Goal: Information Seeking & Learning: Learn about a topic

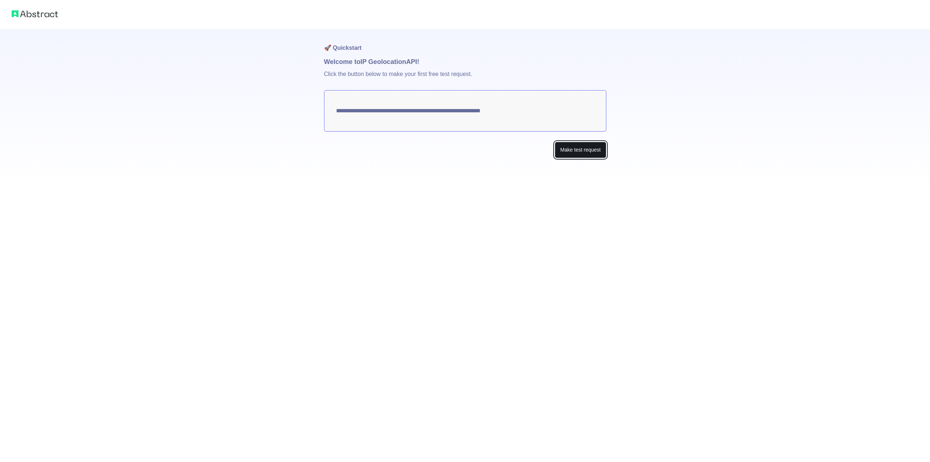
click at [572, 152] on button "Make test request" at bounding box center [580, 150] width 51 height 16
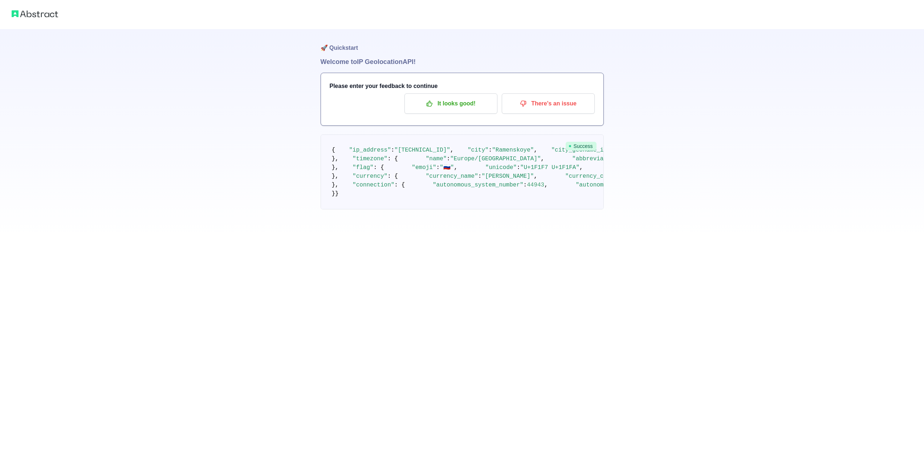
click at [492, 153] on span ""Ramenskoye"" at bounding box center [513, 150] width 42 height 7
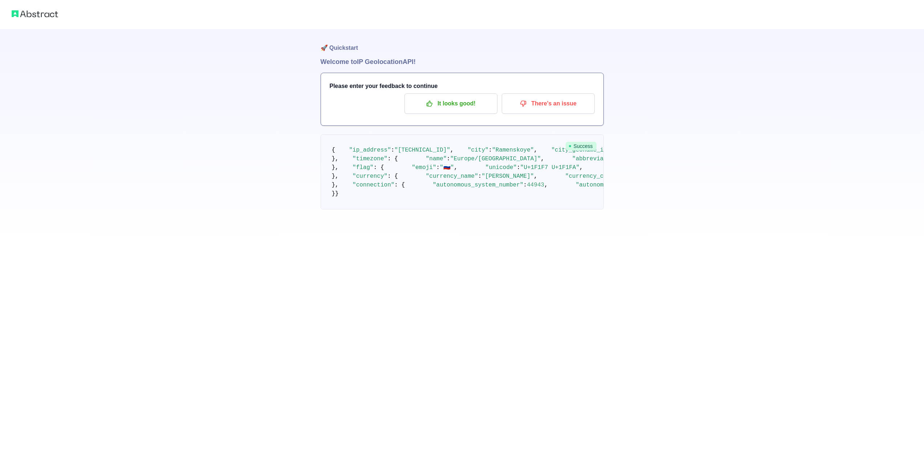
drag, startPoint x: 386, startPoint y: 280, endPoint x: 407, endPoint y: 280, distance: 21.4
copy span "38.2244"
drag, startPoint x: 383, startPoint y: 290, endPoint x: 403, endPoint y: 290, distance: 20.3
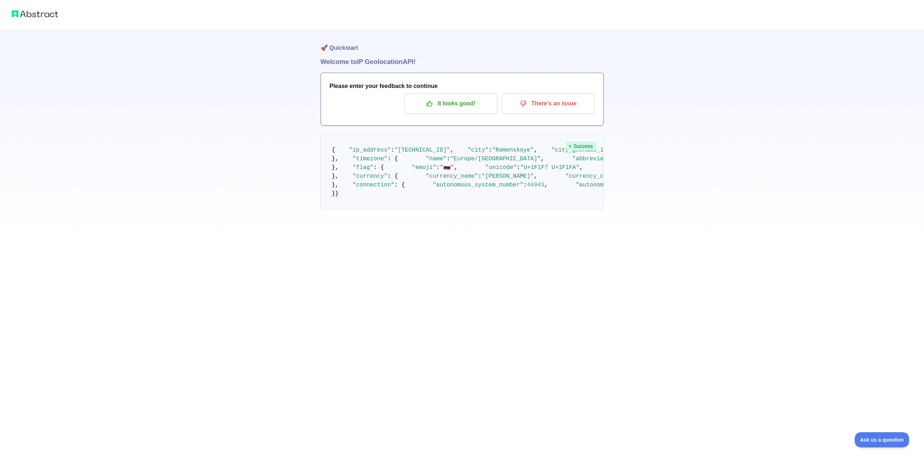
copy span "55.572"
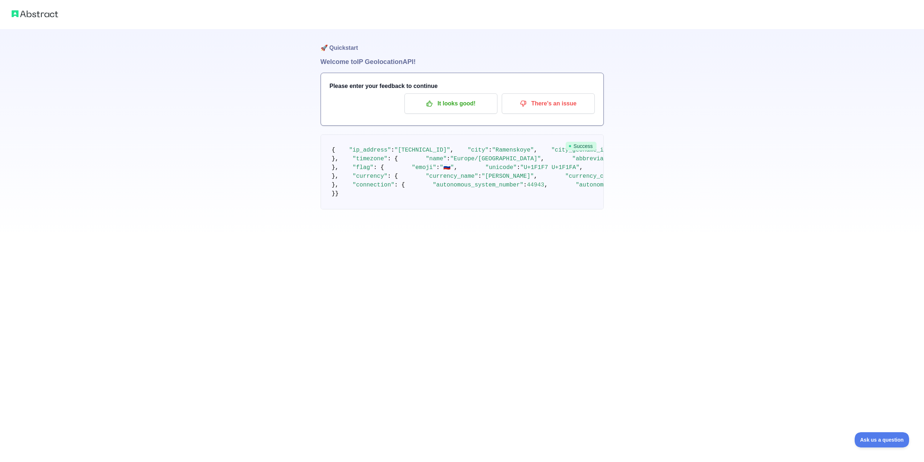
drag, startPoint x: 383, startPoint y: 375, endPoint x: 563, endPoint y: 378, distance: 179.8
click at [632, 171] on span ""https://static.abstractapi.com/country-flags/RU_flag.png"" at bounding box center [667, 167] width 70 height 7
copy span "https://static.abstractapi.com/country-flags/RU_flag.png"
drag, startPoint x: 469, startPoint y: 374, endPoint x: 505, endPoint y: 373, distance: 36.0
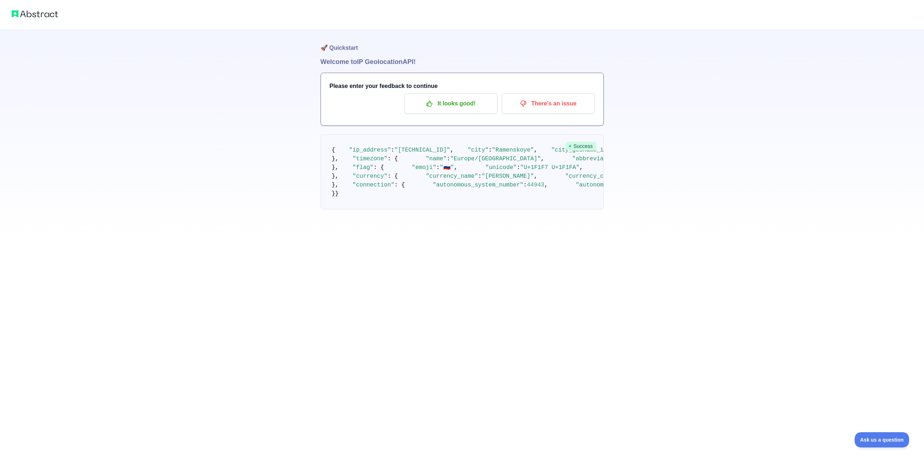
click at [691, 188] on span ""Ramtel Ltd."" at bounding box center [713, 185] width 45 height 7
click at [768, 188] on span ""connection_type"" at bounding box center [797, 185] width 59 height 7
click at [876, 188] on span ""isp_name"" at bounding box center [893, 185] width 35 height 7
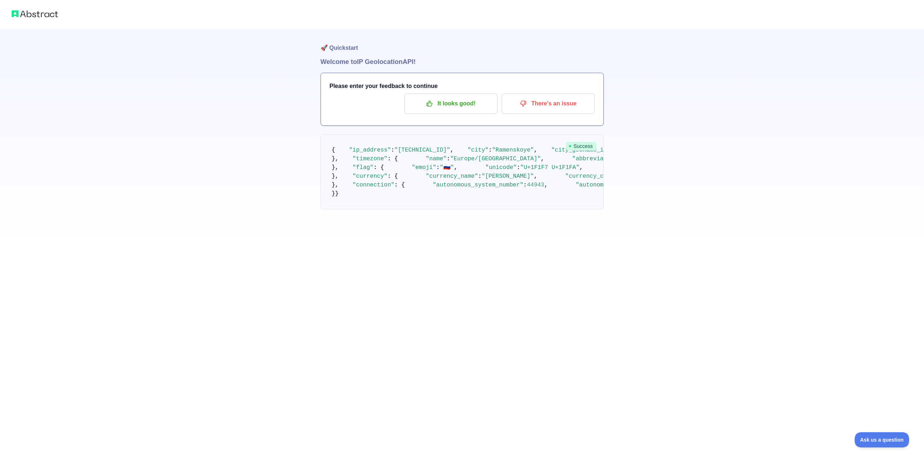
click at [914, 188] on span "null" at bounding box center [921, 185] width 14 height 7
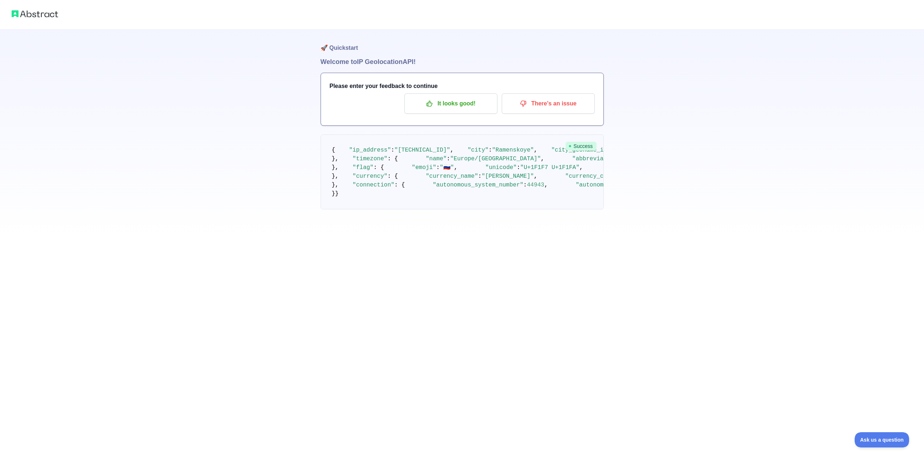
click at [914, 188] on span "null" at bounding box center [921, 185] width 14 height 7
click at [831, 188] on span "null" at bounding box center [838, 185] width 14 height 7
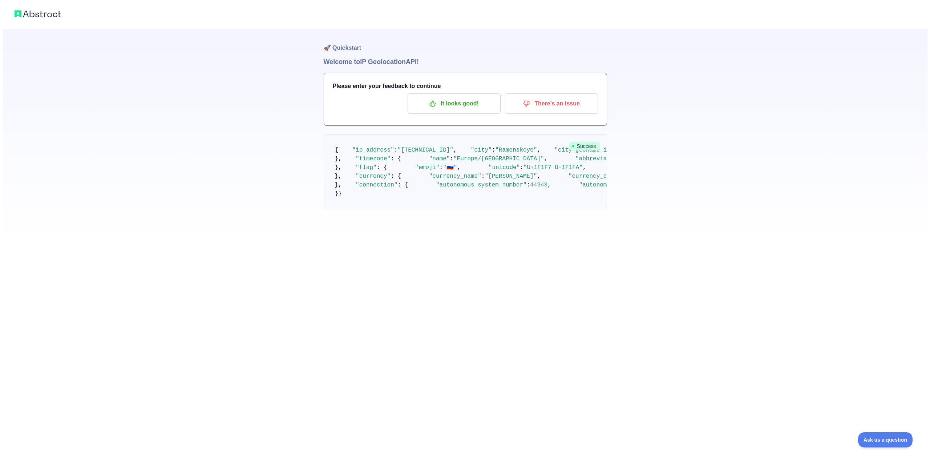
scroll to position [0, 0]
drag, startPoint x: 335, startPoint y: 62, endPoint x: 414, endPoint y: 62, distance: 78.4
click at [409, 62] on h1 "Welcome to IP Geolocation API!" at bounding box center [462, 62] width 283 height 10
click at [422, 64] on h1 "Welcome to IP Geolocation API!" at bounding box center [462, 62] width 283 height 10
click at [472, 108] on p "It looks good!" at bounding box center [451, 103] width 82 height 12
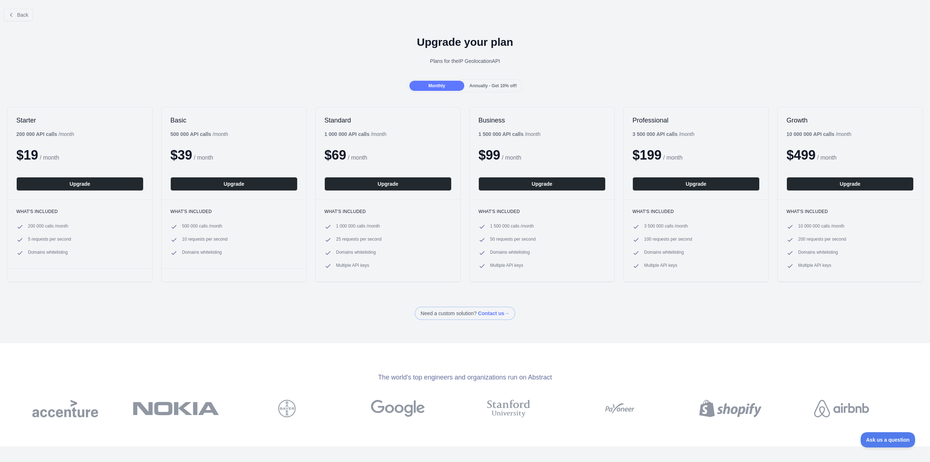
click at [495, 82] on div "Annually - Get 10% off!" at bounding box center [493, 86] width 55 height 10
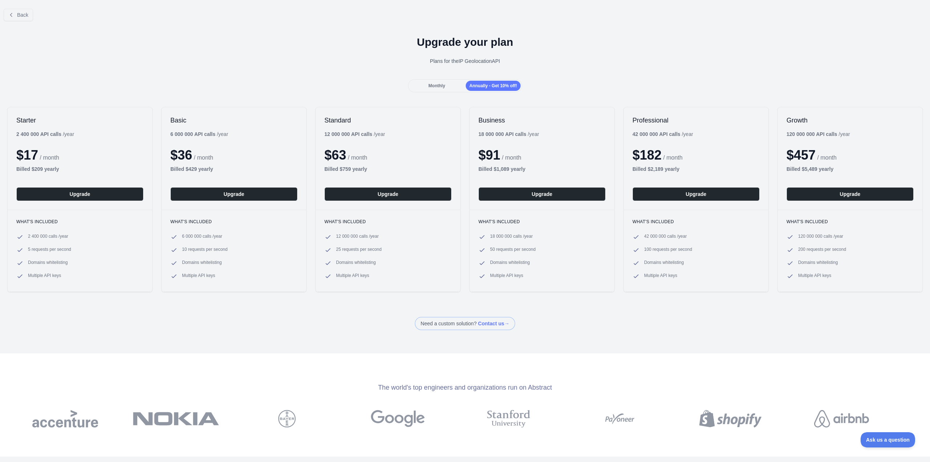
click at [440, 85] on span "Monthly" at bounding box center [436, 85] width 17 height 5
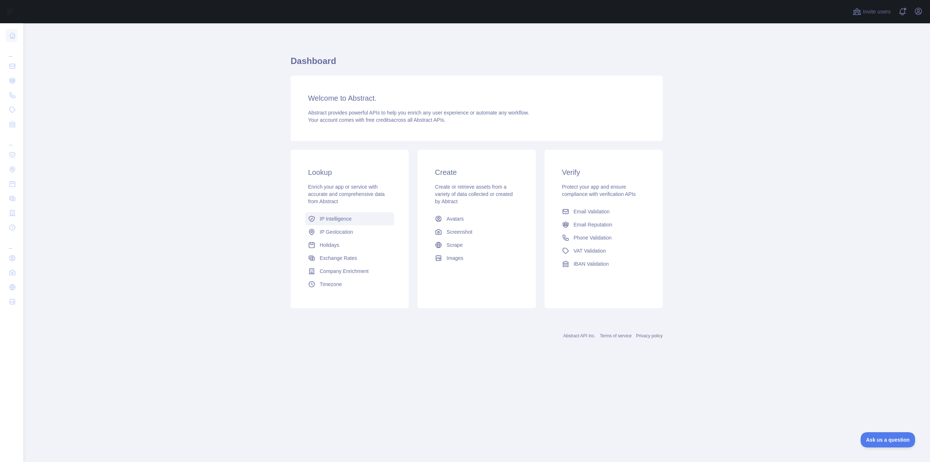
click at [362, 219] on link "IP Intelligence" at bounding box center [349, 218] width 89 height 13
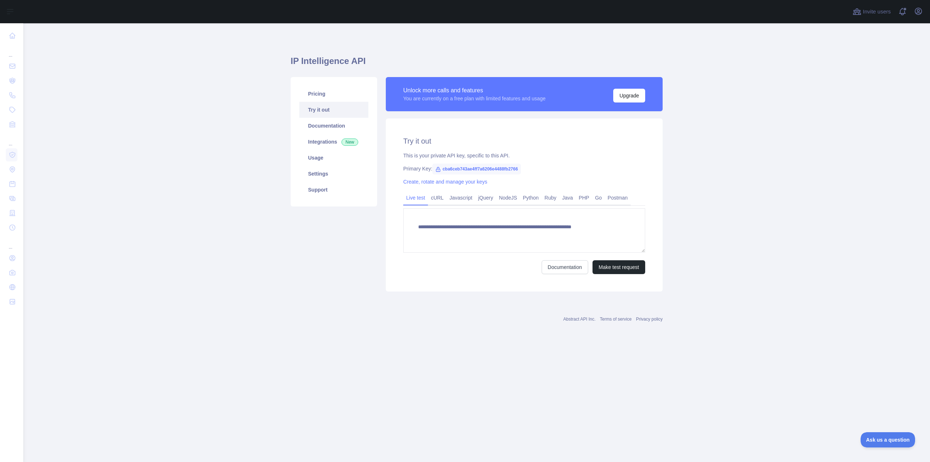
type textarea "**********"
click at [440, 199] on link "cURL" at bounding box center [437, 198] width 19 height 12
click at [461, 202] on link "Javascript" at bounding box center [460, 198] width 29 height 12
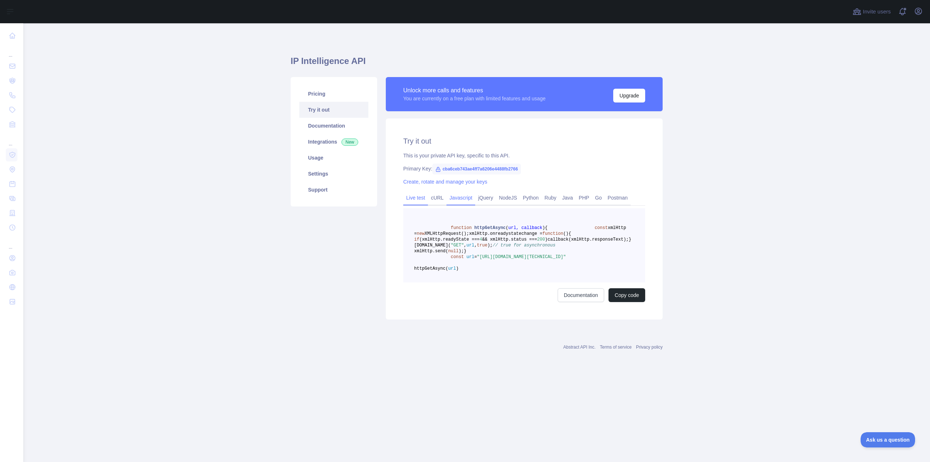
click at [404, 195] on link "Live test" at bounding box center [415, 198] width 25 height 12
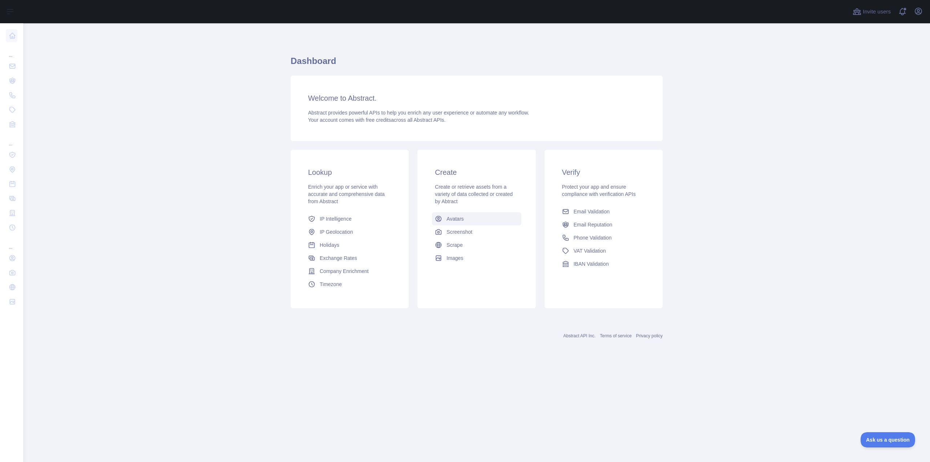
click at [501, 217] on link "Avatars" at bounding box center [476, 218] width 89 height 13
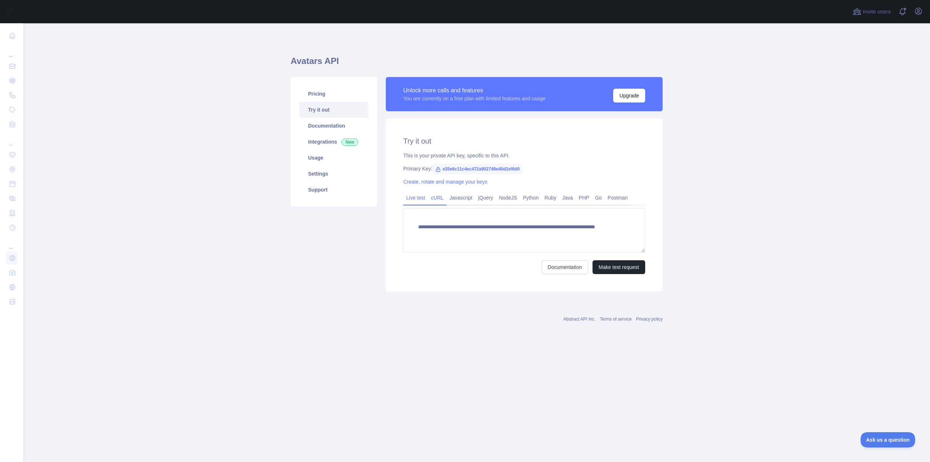
click at [437, 200] on link "cURL" at bounding box center [437, 198] width 19 height 12
click at [458, 202] on link "Javascript" at bounding box center [460, 198] width 29 height 12
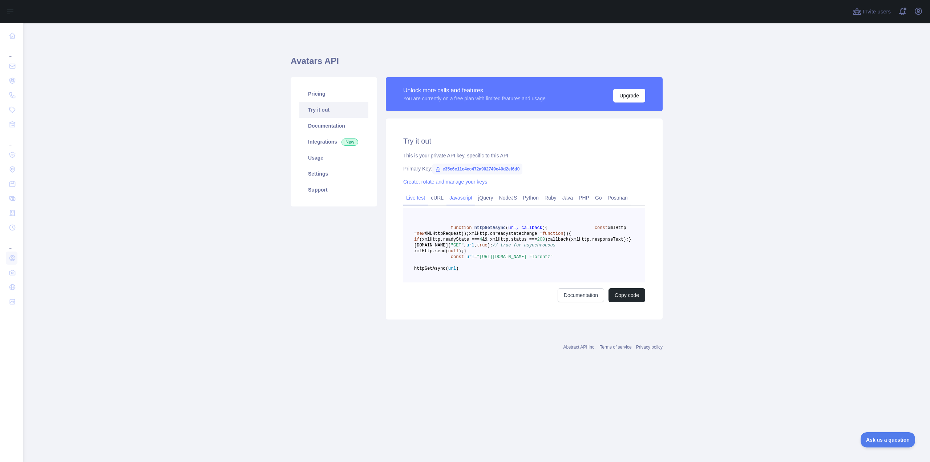
click at [410, 197] on link "Live test" at bounding box center [415, 198] width 25 height 12
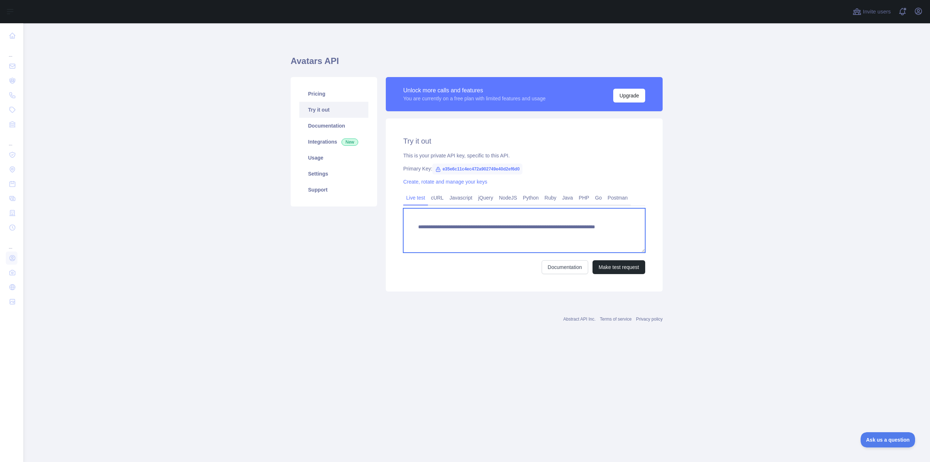
drag, startPoint x: 592, startPoint y: 233, endPoint x: 417, endPoint y: 226, distance: 175.2
click at [417, 226] on textarea "**********" at bounding box center [524, 230] width 242 height 44
click at [557, 227] on textarea "**********" at bounding box center [524, 230] width 242 height 44
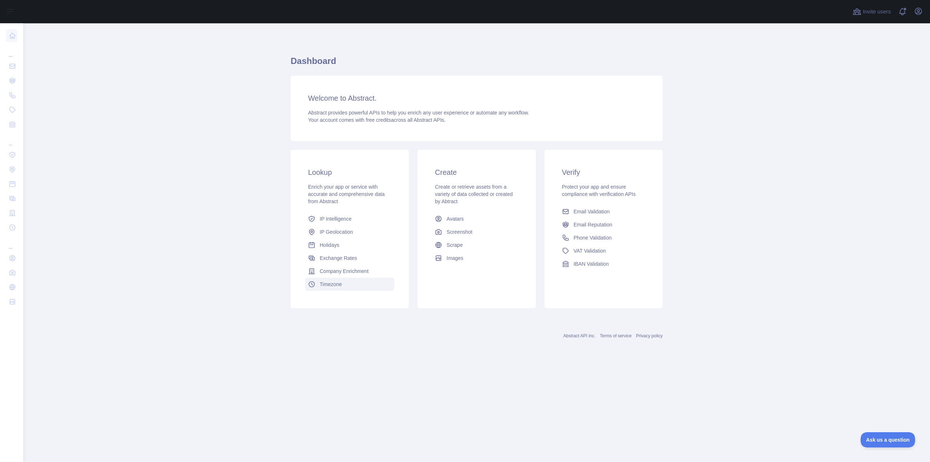
click at [350, 287] on link "Timezone" at bounding box center [349, 283] width 89 height 13
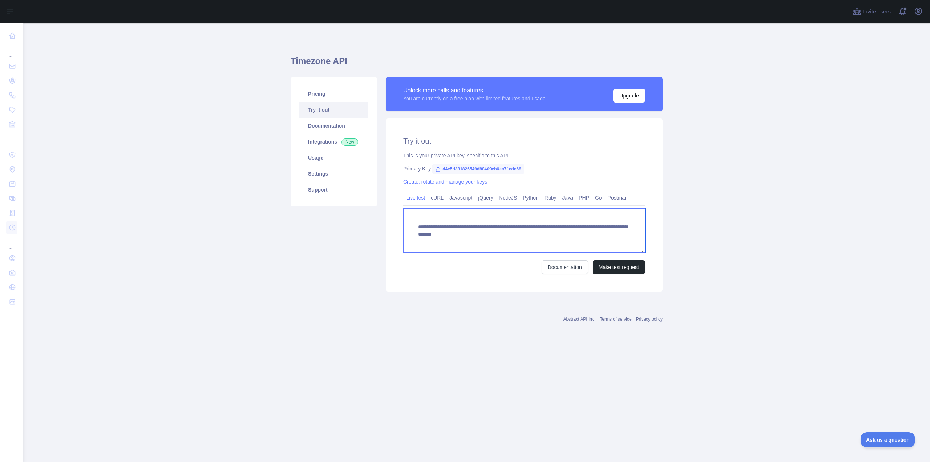
drag, startPoint x: 619, startPoint y: 234, endPoint x: 406, endPoint y: 219, distance: 214.1
click at [406, 219] on textarea "**********" at bounding box center [524, 230] width 242 height 44
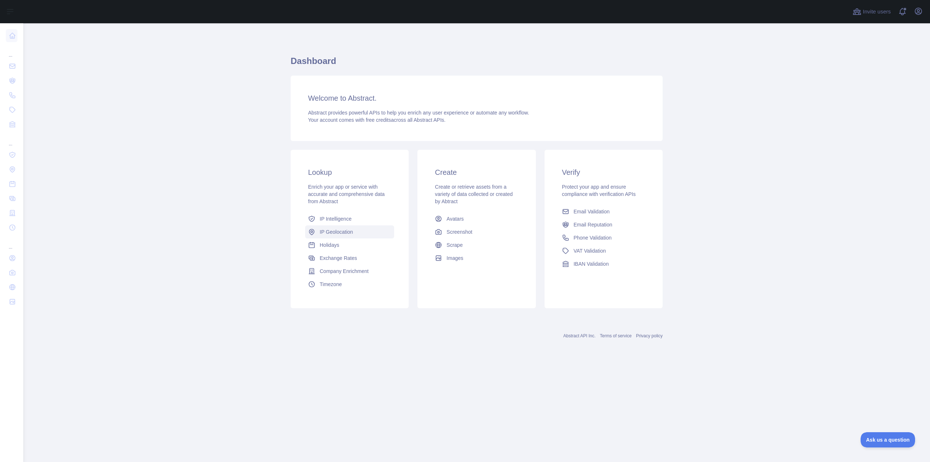
click at [348, 232] on span "IP Geolocation" at bounding box center [336, 231] width 33 height 7
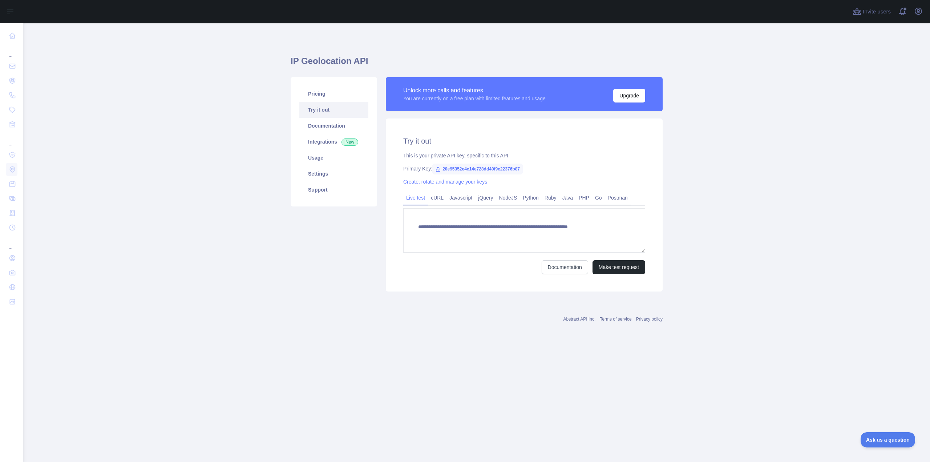
type textarea "**********"
drag, startPoint x: 597, startPoint y: 234, endPoint x: 414, endPoint y: 228, distance: 183.5
click at [414, 228] on textarea "**********" at bounding box center [524, 230] width 242 height 44
click at [330, 95] on link "Pricing" at bounding box center [333, 94] width 69 height 16
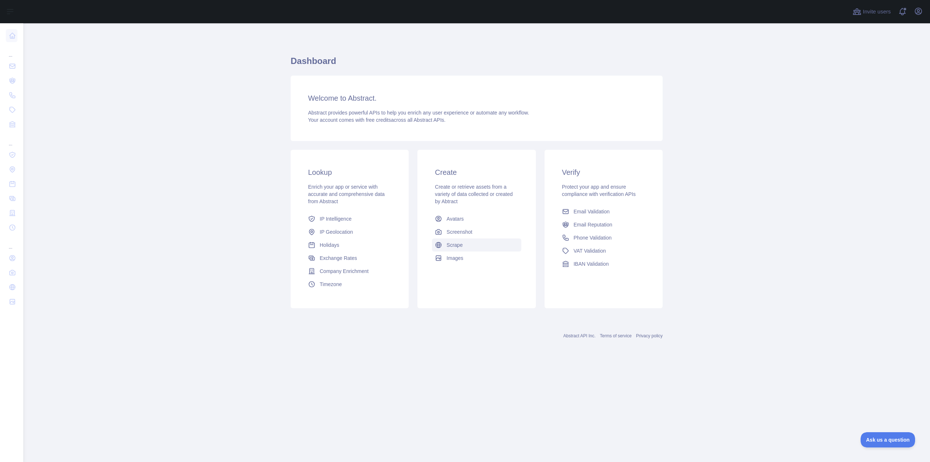
click at [471, 243] on link "Scrape" at bounding box center [476, 244] width 89 height 13
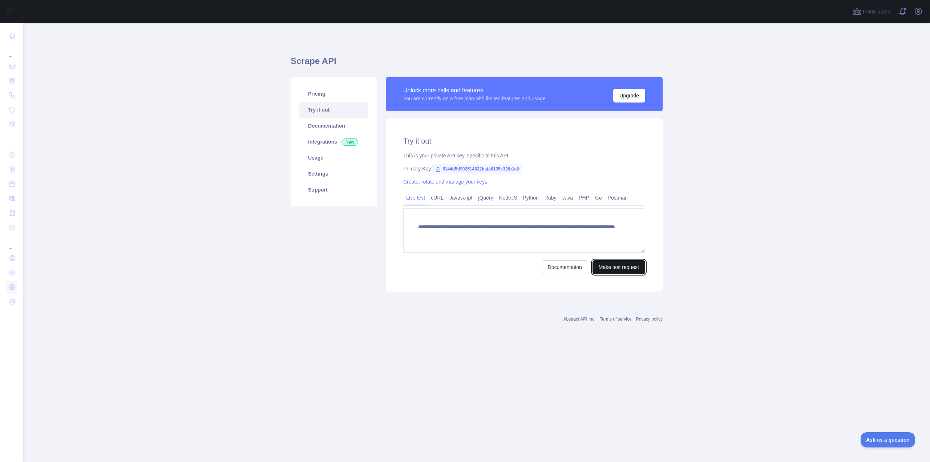
click at [611, 268] on button "Make test request" at bounding box center [618, 267] width 53 height 14
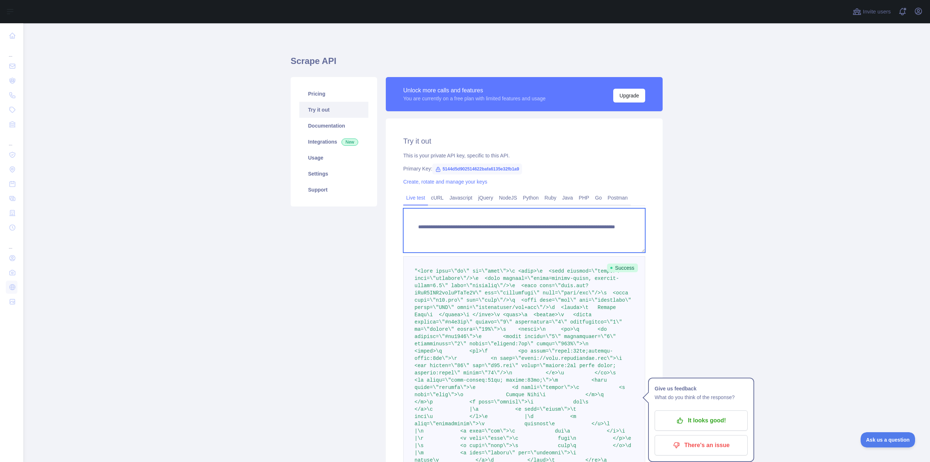
drag, startPoint x: 607, startPoint y: 230, endPoint x: 406, endPoint y: 227, distance: 201.2
click at [406, 224] on textarea "**********" at bounding box center [524, 230] width 242 height 44
drag, startPoint x: 413, startPoint y: 231, endPoint x: 419, endPoint y: 231, distance: 6.5
click at [413, 231] on textarea "**********" at bounding box center [524, 230] width 242 height 44
drag, startPoint x: 613, startPoint y: 235, endPoint x: 412, endPoint y: 229, distance: 201.3
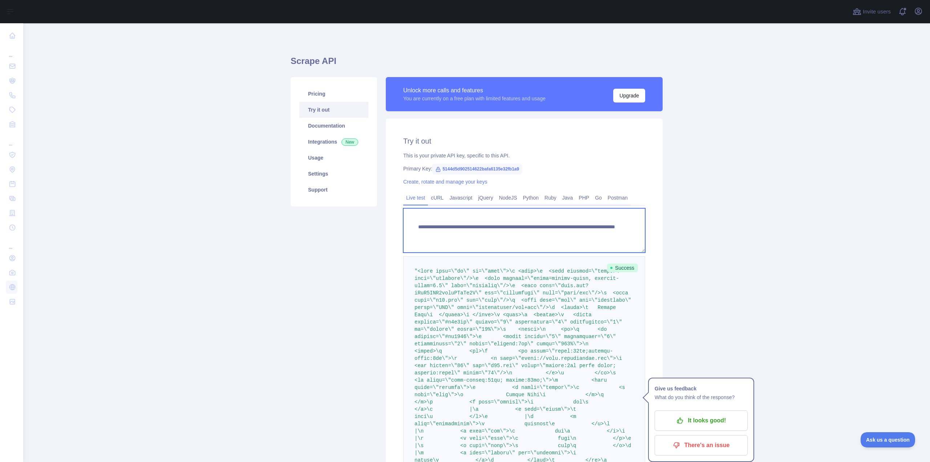
click at [412, 229] on textarea "**********" at bounding box center [524, 230] width 242 height 44
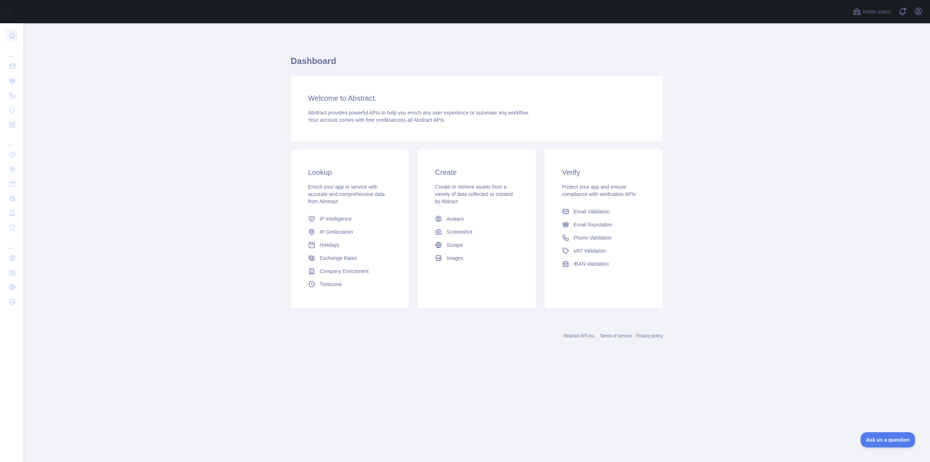
click at [428, 407] on main "Dashboard Welcome to Abstract. Abstract provides powerful APIs to help you enri…" at bounding box center [476, 242] width 906 height 438
click at [496, 237] on link "Screenshot" at bounding box center [476, 231] width 89 height 13
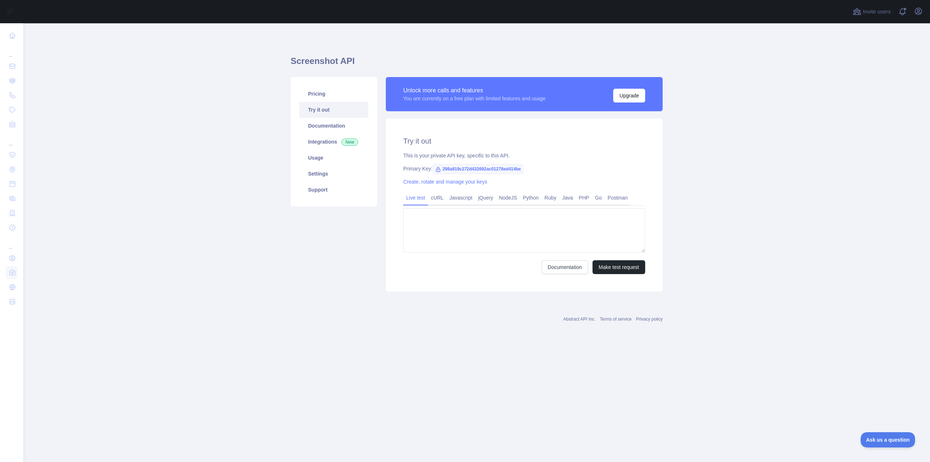
type textarea "**********"
click at [614, 269] on button "Make test request" at bounding box center [618, 267] width 53 height 14
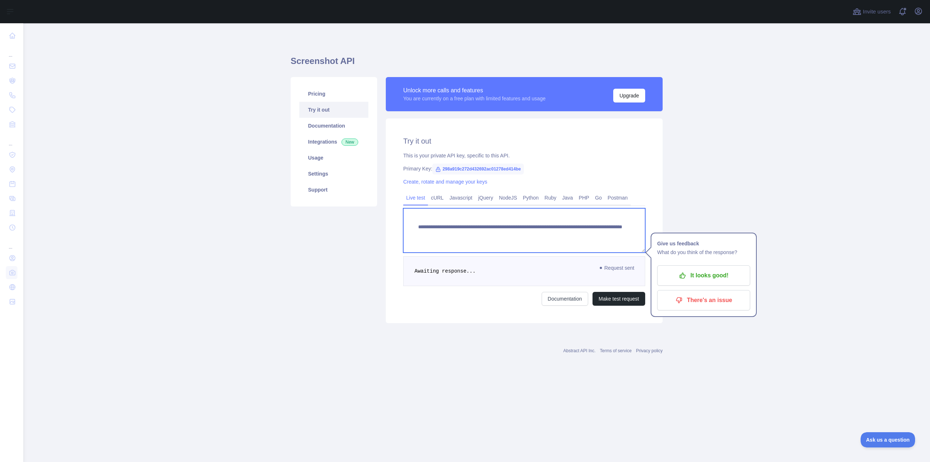
drag, startPoint x: 618, startPoint y: 238, endPoint x: 401, endPoint y: 227, distance: 217.5
click at [401, 227] on div "**********" at bounding box center [524, 220] width 277 height 204
click at [533, 233] on textarea "**********" at bounding box center [524, 230] width 242 height 44
drag, startPoint x: 612, startPoint y: 235, endPoint x: 538, endPoint y: 234, distance: 74.5
click at [538, 234] on textarea "**********" at bounding box center [524, 230] width 242 height 44
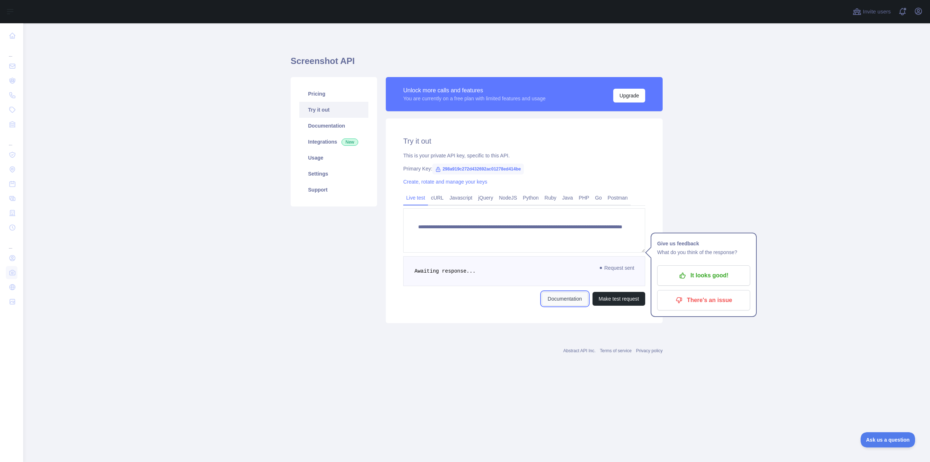
click at [569, 304] on link "Documentation" at bounding box center [564, 299] width 46 height 14
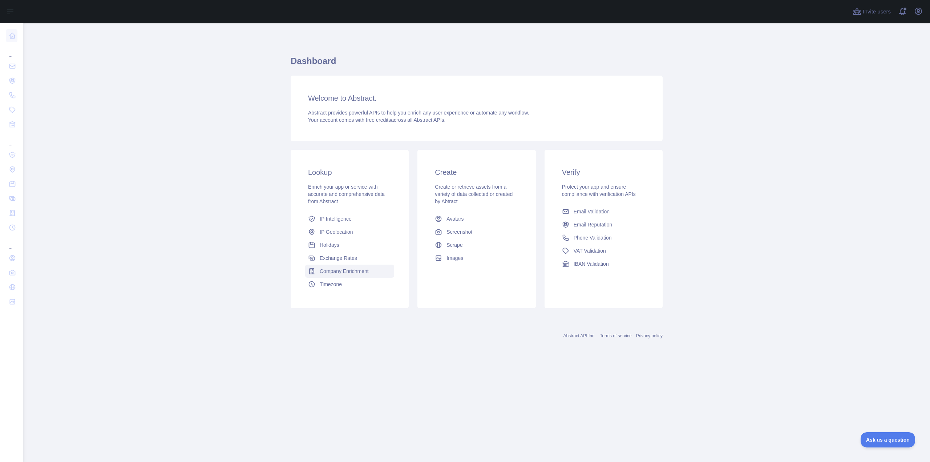
click at [357, 272] on span "Company Enrichment" at bounding box center [344, 270] width 49 height 7
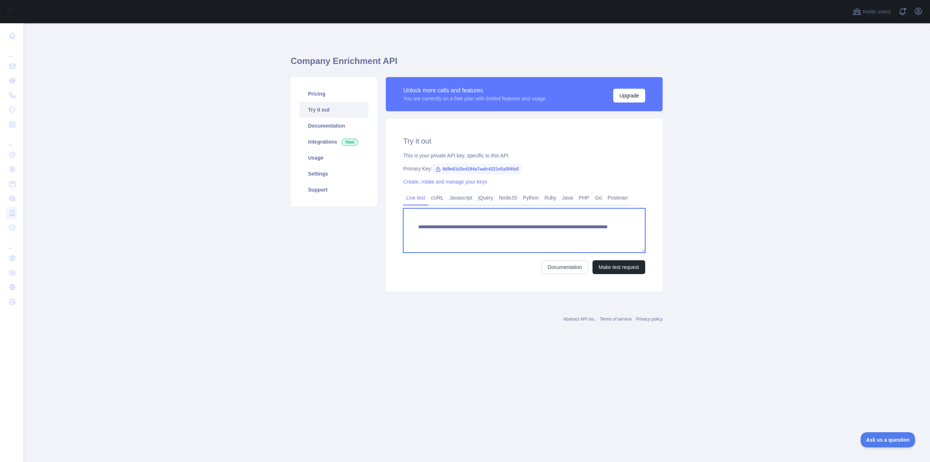
drag, startPoint x: 582, startPoint y: 235, endPoint x: 416, endPoint y: 226, distance: 165.8
click at [416, 226] on textarea "**********" at bounding box center [524, 230] width 242 height 44
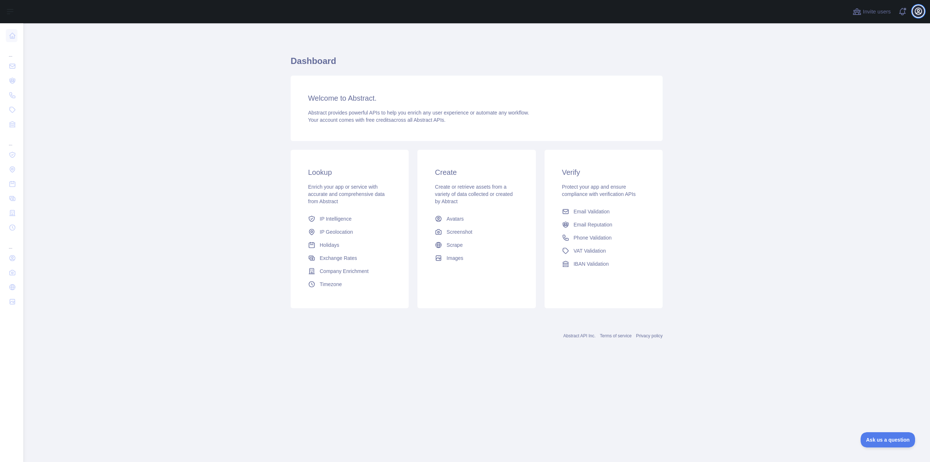
click at [917, 10] on icon "button" at bounding box center [918, 11] width 9 height 9
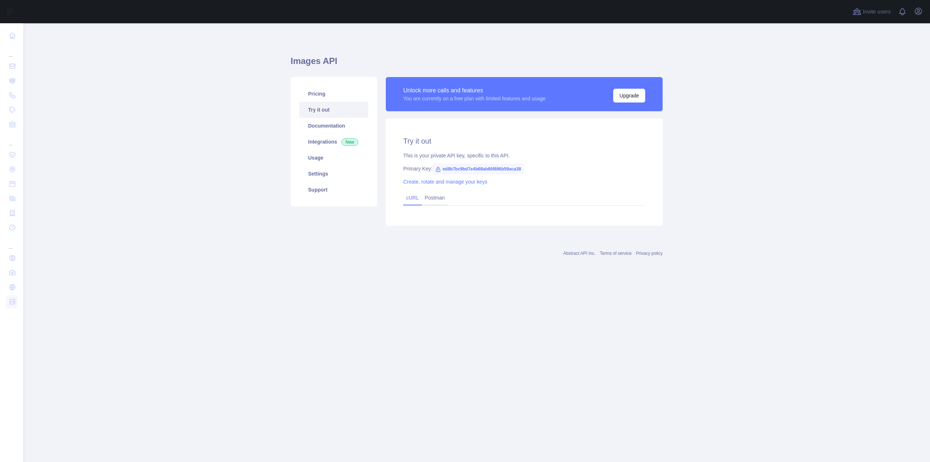
click at [413, 200] on link "cURL" at bounding box center [412, 198] width 13 height 6
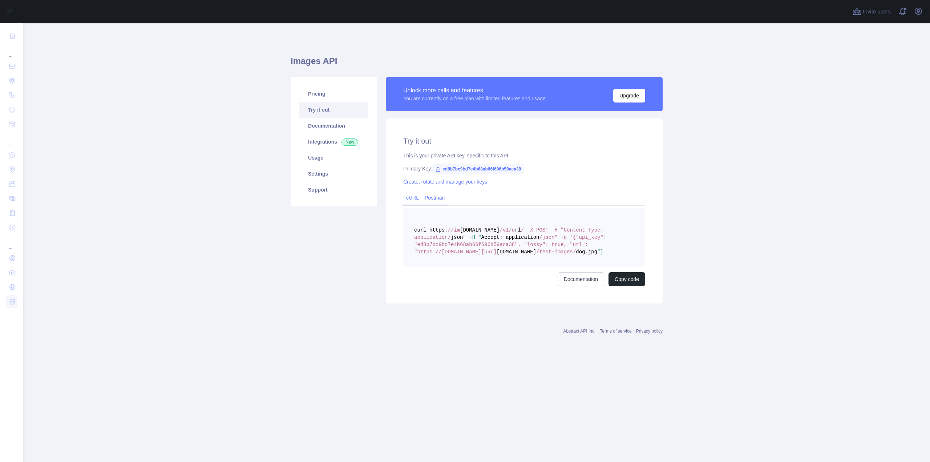
click at [440, 196] on link "Postman" at bounding box center [435, 198] width 26 height 12
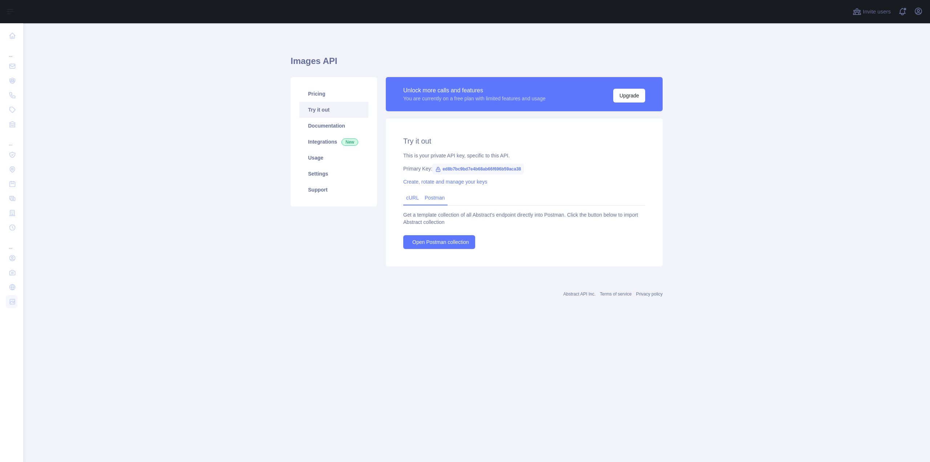
click at [410, 196] on link "cURL" at bounding box center [412, 198] width 13 height 6
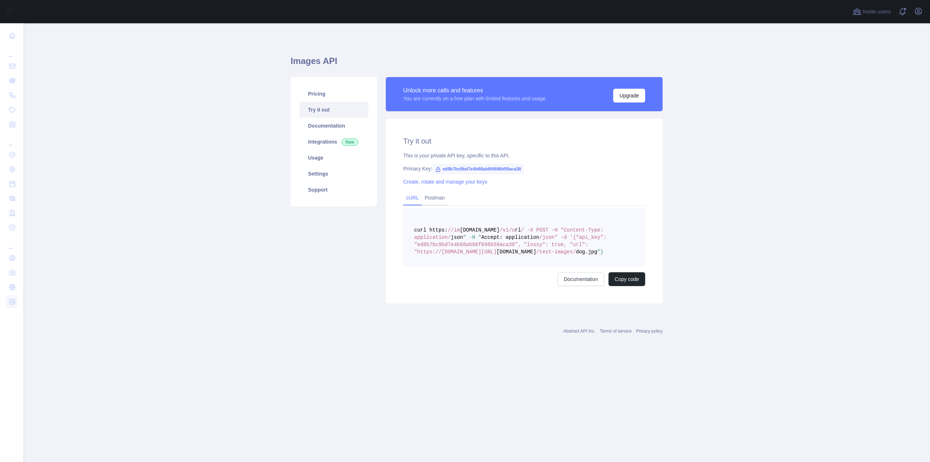
click at [446, 169] on span "ed8b7bc9bd7e4b68ab66f696b59aca38" at bounding box center [478, 168] width 92 height 11
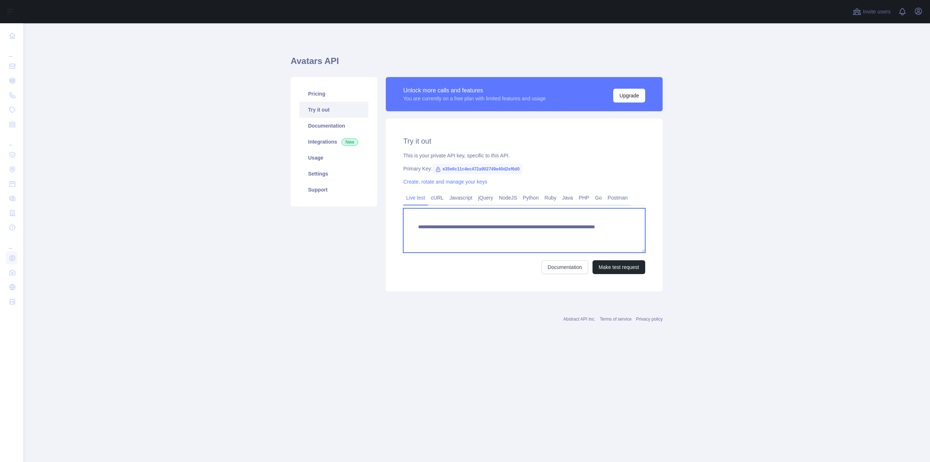
drag, startPoint x: 584, startPoint y: 235, endPoint x: 543, endPoint y: 235, distance: 41.4
click at [543, 235] on textarea "**********" at bounding box center [524, 230] width 242 height 44
click at [607, 270] on button "Make test request" at bounding box center [618, 267] width 53 height 14
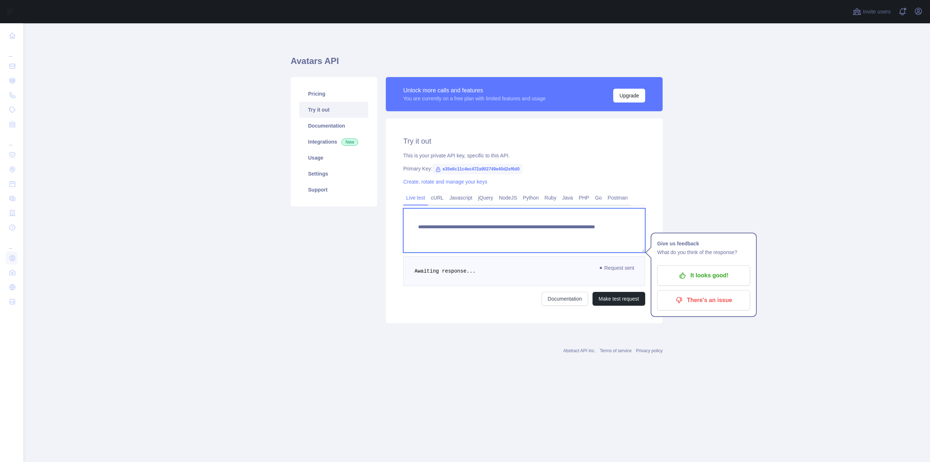
drag, startPoint x: 583, startPoint y: 235, endPoint x: 546, endPoint y: 234, distance: 37.4
click at [542, 232] on textarea "**********" at bounding box center [524, 230] width 242 height 44
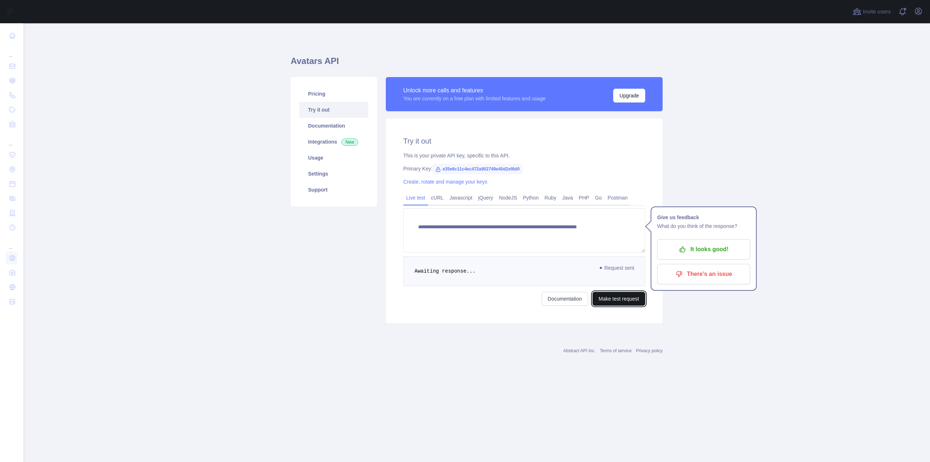
click at [610, 295] on button "Make test request" at bounding box center [618, 299] width 53 height 14
drag, startPoint x: 557, startPoint y: 235, endPoint x: 544, endPoint y: 236, distance: 13.1
click at [544, 236] on textarea "**********" at bounding box center [524, 230] width 242 height 44
type textarea "**********"
click at [629, 300] on button "Make test request" at bounding box center [618, 299] width 53 height 14
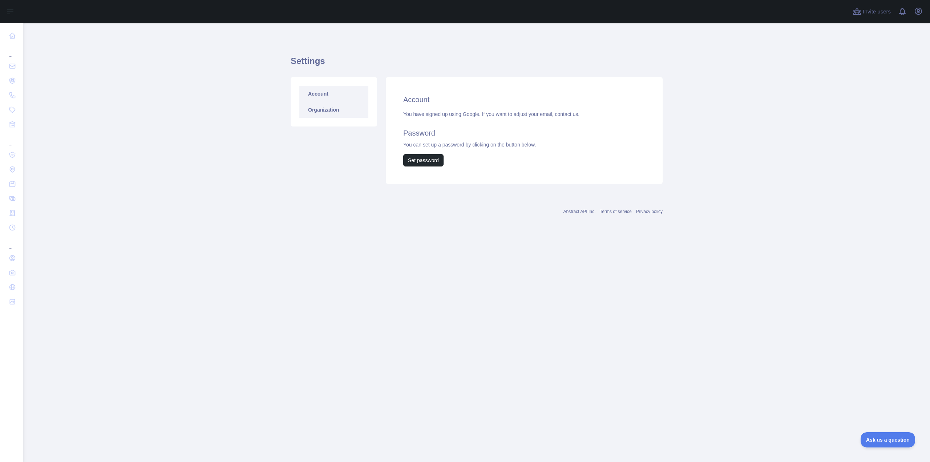
click at [326, 114] on link "Organization" at bounding box center [333, 110] width 69 height 16
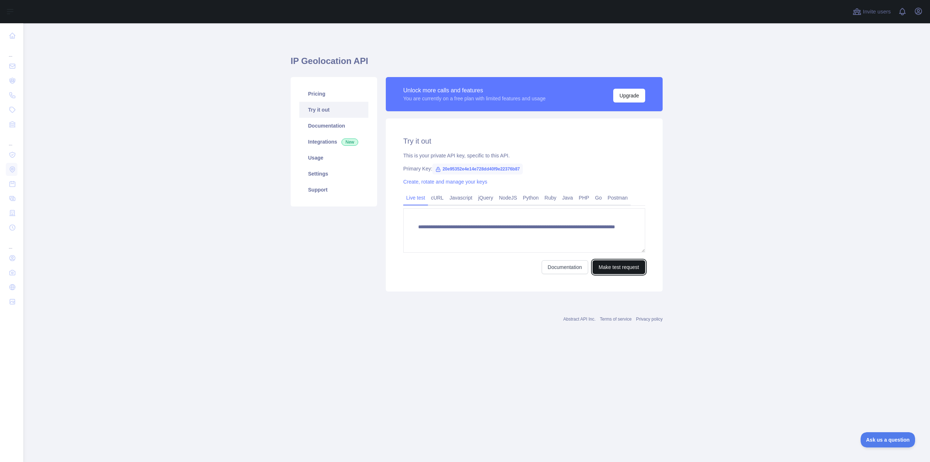
click at [615, 271] on button "Make test request" at bounding box center [618, 267] width 53 height 14
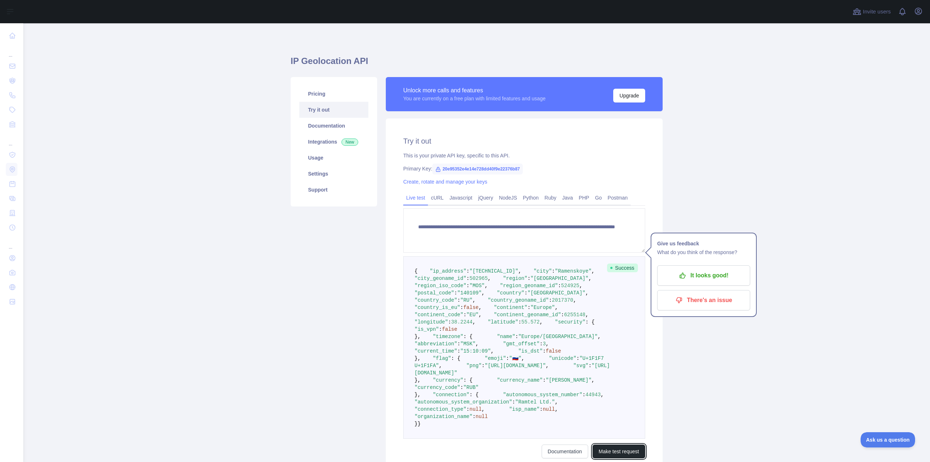
scroll to position [109, 0]
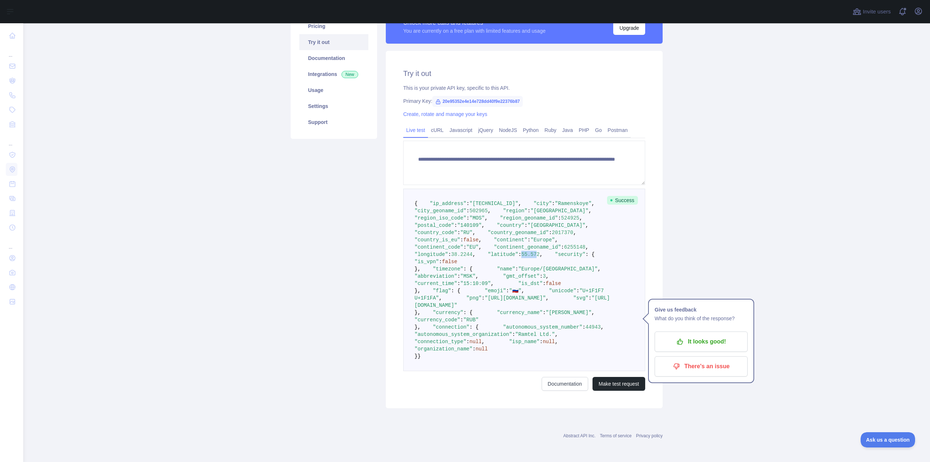
drag, startPoint x: 455, startPoint y: 279, endPoint x: 473, endPoint y: 278, distance: 17.8
click at [475, 257] on span ""latitude" : 55.572 ," at bounding box center [508, 254] width 67 height 6
click at [466, 188] on pre "{ "ip_address" : "185.34.240.170" , "city" : "Ramenskoye" , "city_geoname_id" :…" at bounding box center [524, 279] width 242 height 182
click at [543, 344] on span "null" at bounding box center [549, 341] width 12 height 6
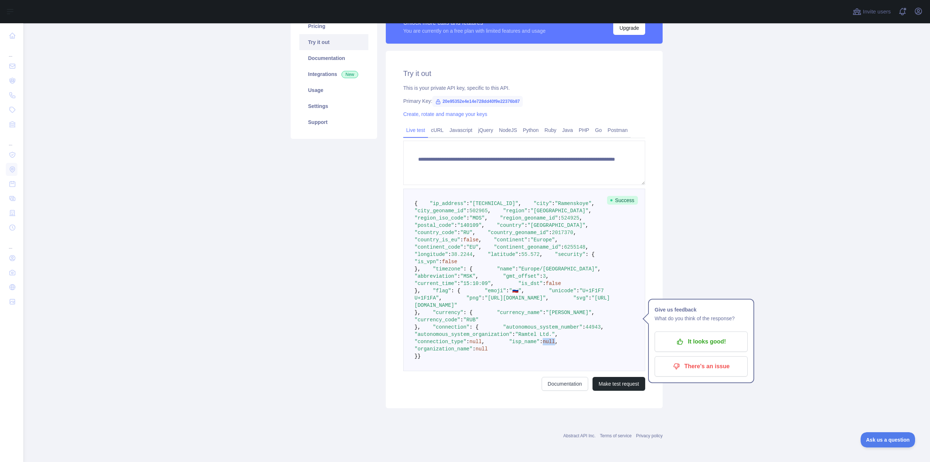
click at [543, 344] on span "null" at bounding box center [549, 341] width 12 height 6
click at [482, 344] on span "null" at bounding box center [475, 341] width 12 height 6
click at [488, 352] on span "null" at bounding box center [481, 349] width 12 height 6
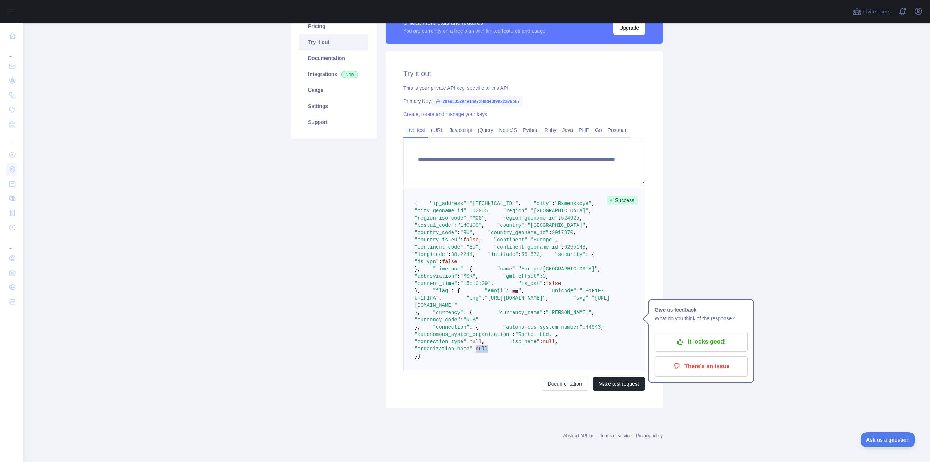
scroll to position [36, 0]
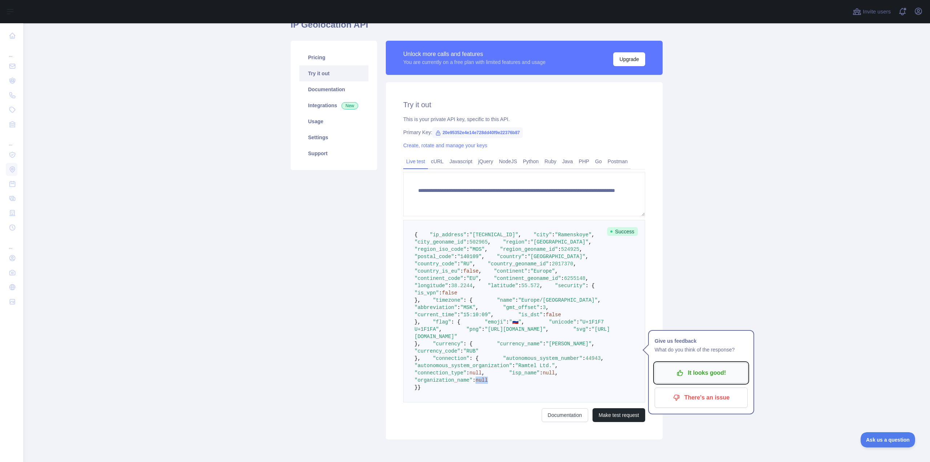
click at [724, 375] on p "It looks good!" at bounding box center [701, 372] width 82 height 12
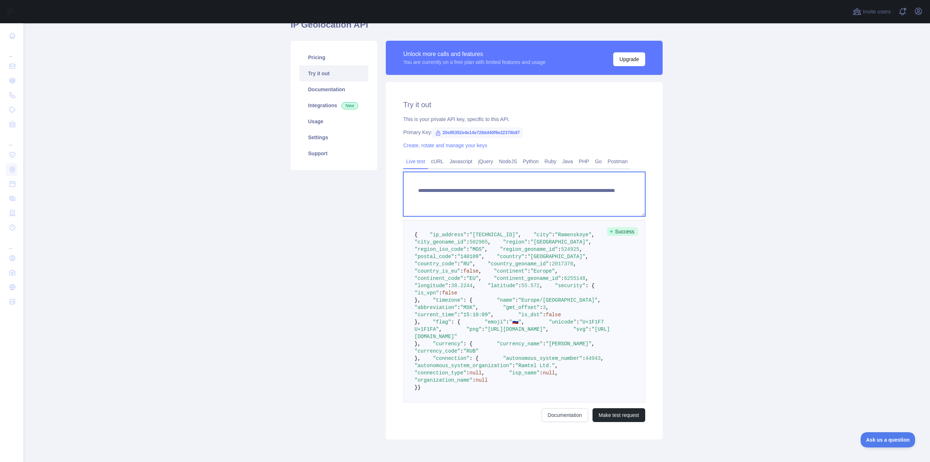
click at [588, 199] on textarea "**********" at bounding box center [524, 194] width 242 height 44
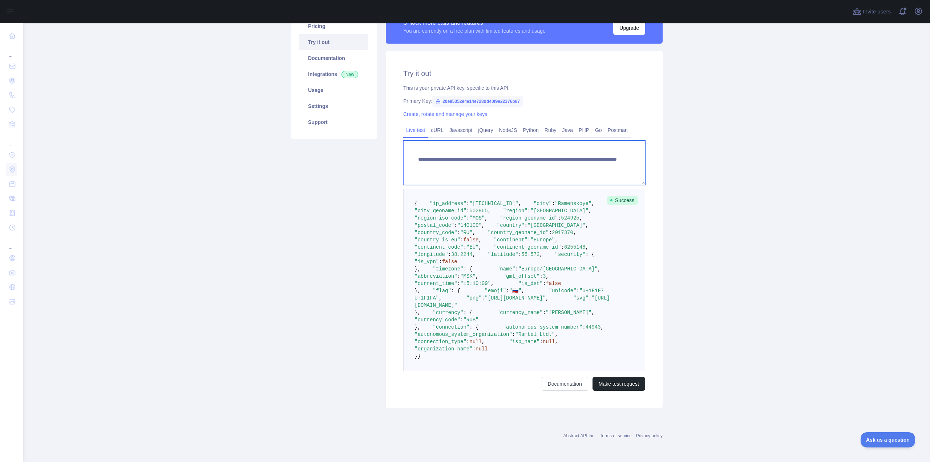
scroll to position [235, 0]
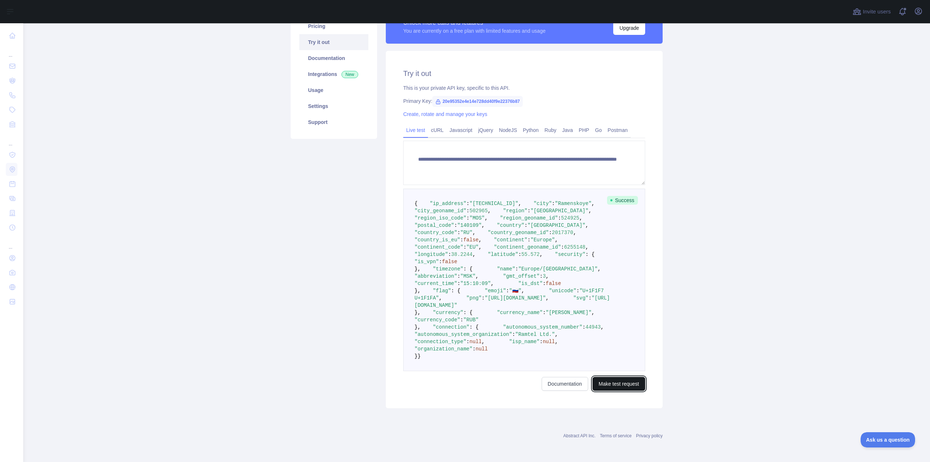
click at [622, 388] on button "Make test request" at bounding box center [618, 384] width 53 height 14
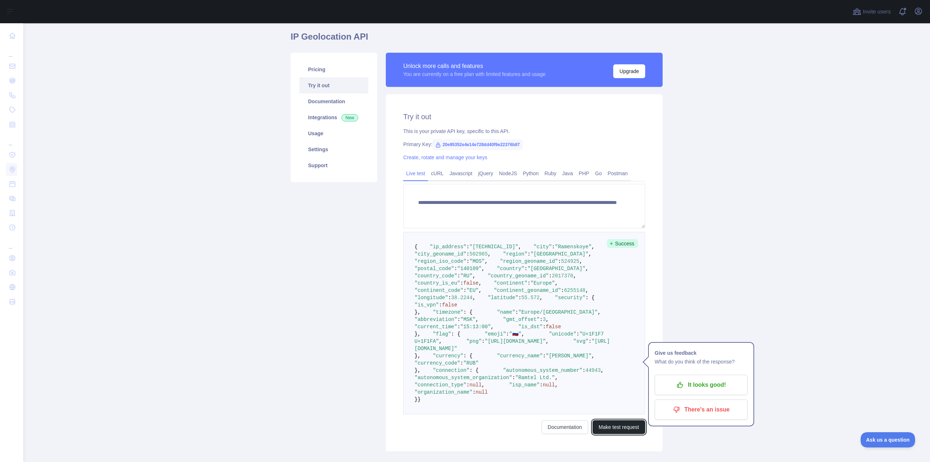
scroll to position [145, 0]
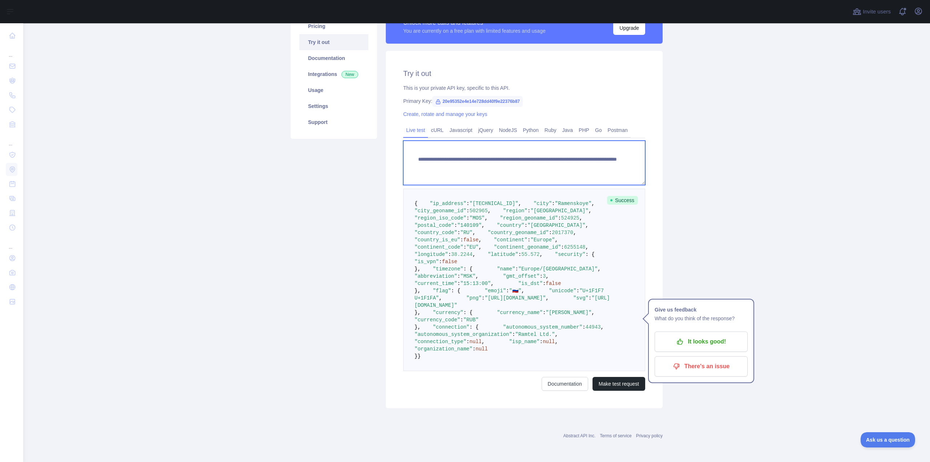
click at [561, 141] on textarea "**********" at bounding box center [524, 163] width 242 height 44
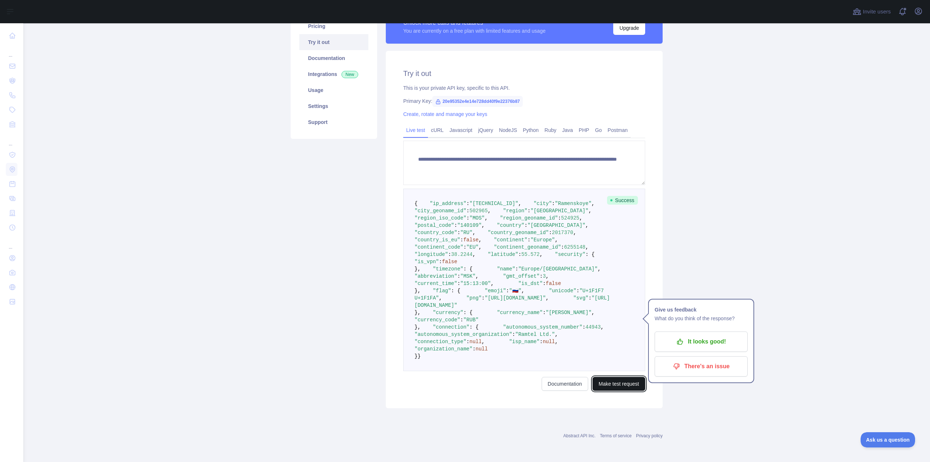
click at [627, 386] on button "Make test request" at bounding box center [618, 384] width 53 height 14
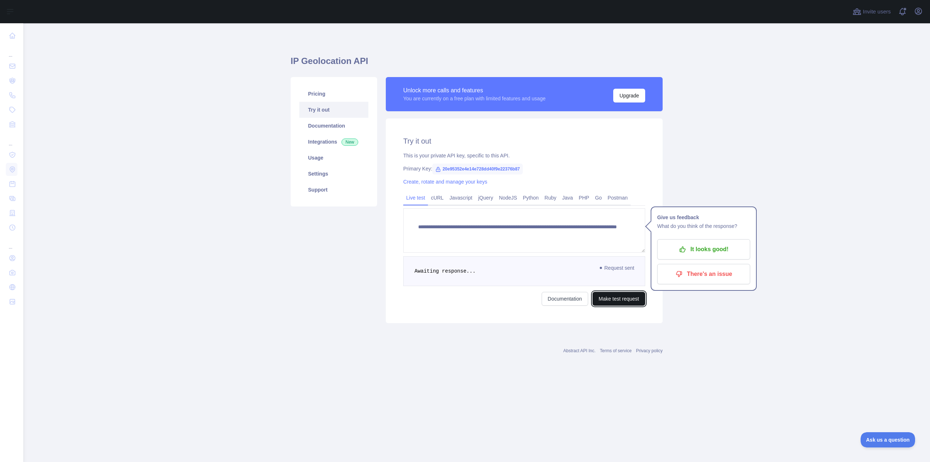
scroll to position [0, 0]
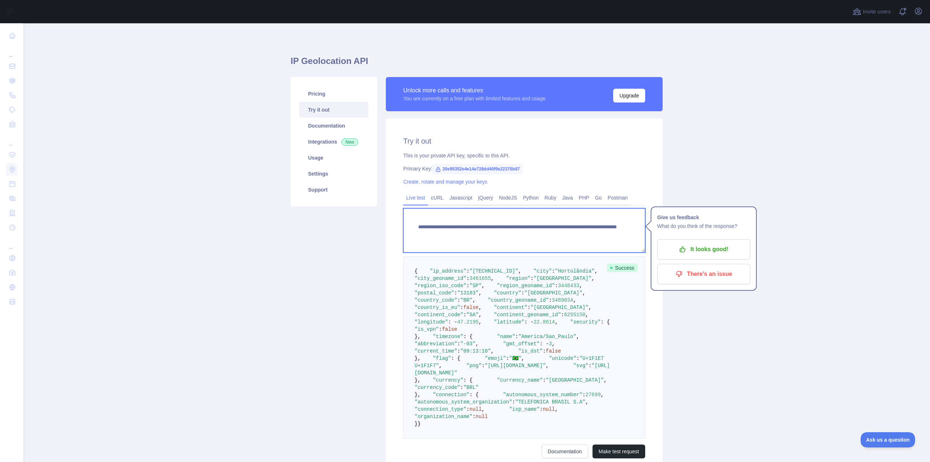
drag, startPoint x: 589, startPoint y: 233, endPoint x: 555, endPoint y: 233, distance: 34.1
click at [555, 233] on textarea "**********" at bounding box center [524, 230] width 242 height 44
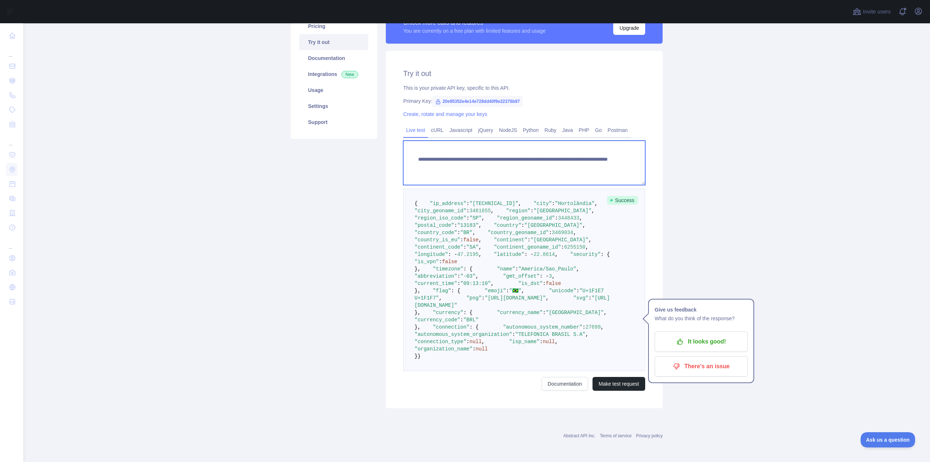
scroll to position [235, 0]
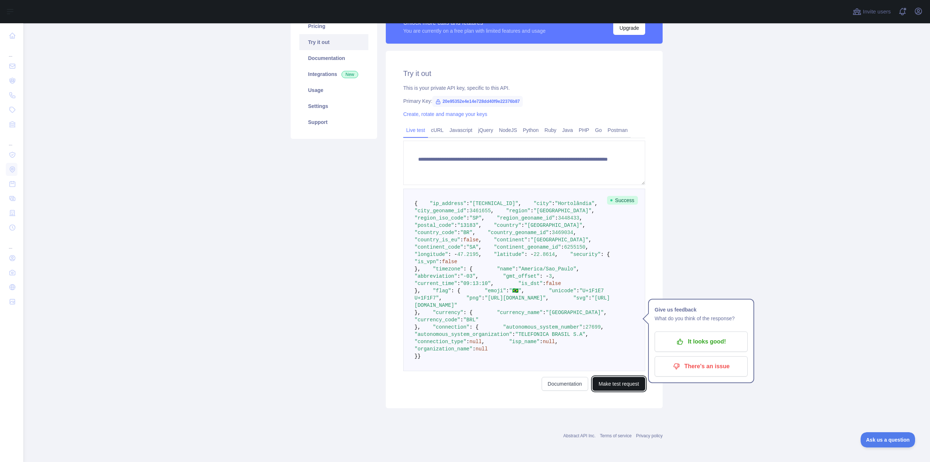
click at [612, 385] on button "Make test request" at bounding box center [618, 384] width 53 height 14
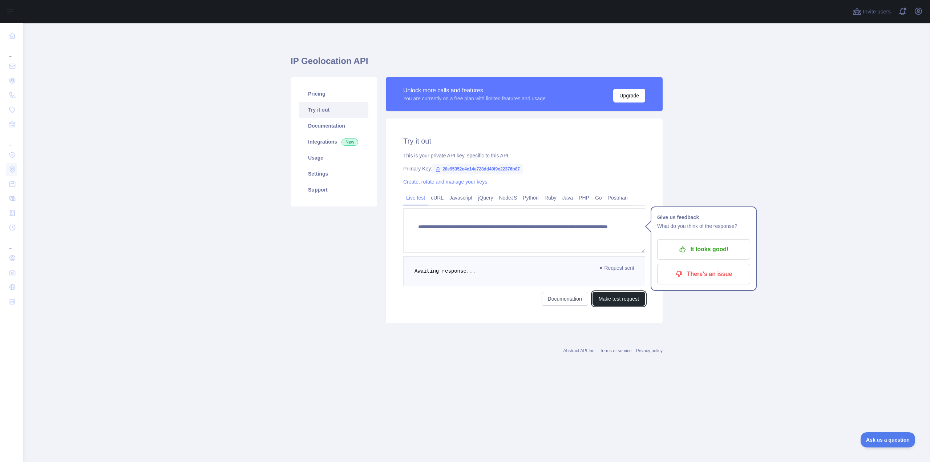
scroll to position [0, 0]
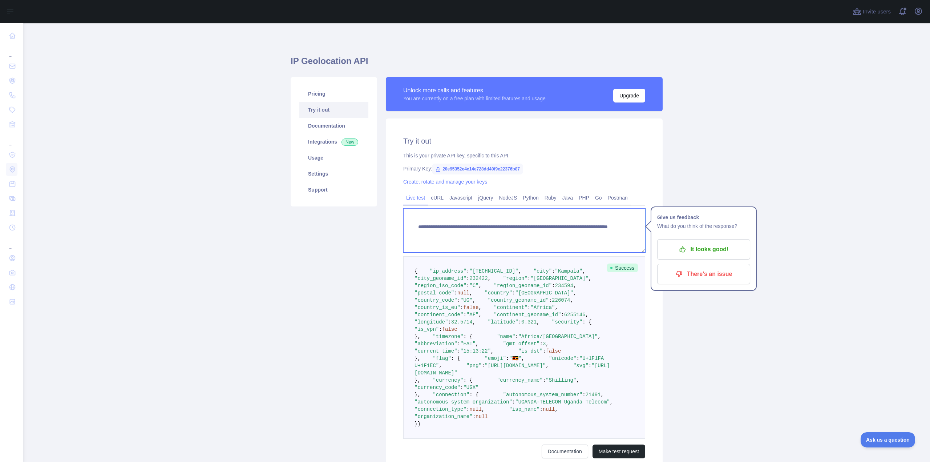
drag, startPoint x: 577, startPoint y: 236, endPoint x: 554, endPoint y: 236, distance: 23.2
click at [554, 236] on textarea "**********" at bounding box center [524, 230] width 242 height 44
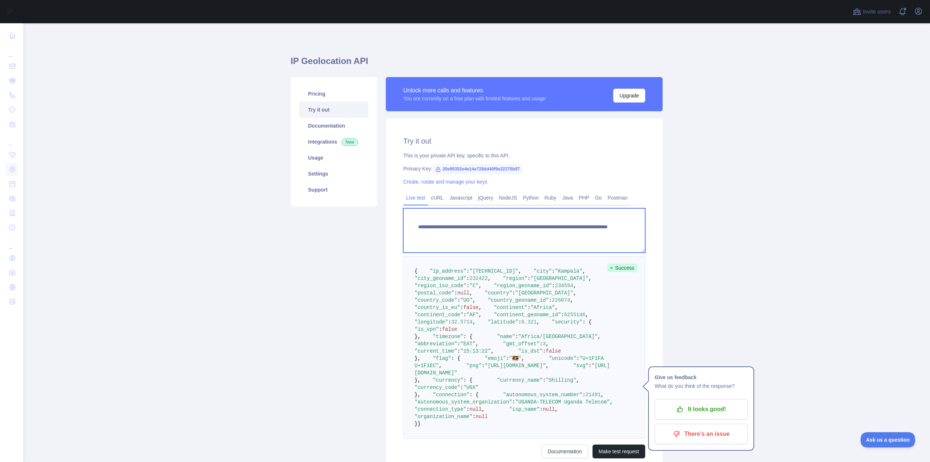
scroll to position [235, 0]
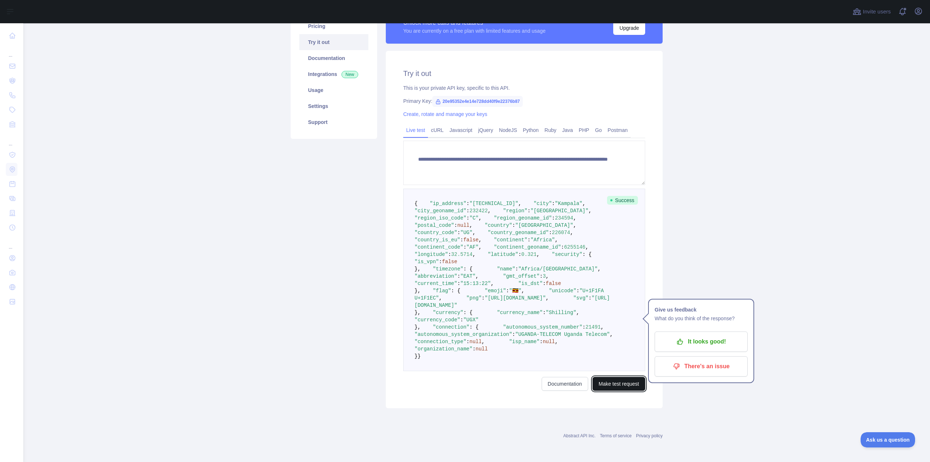
click at [625, 387] on button "Make test request" at bounding box center [618, 384] width 53 height 14
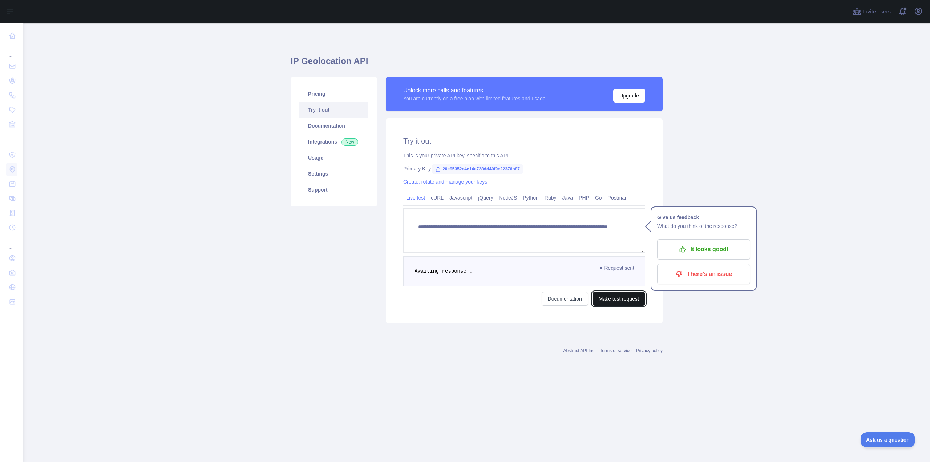
scroll to position [0, 0]
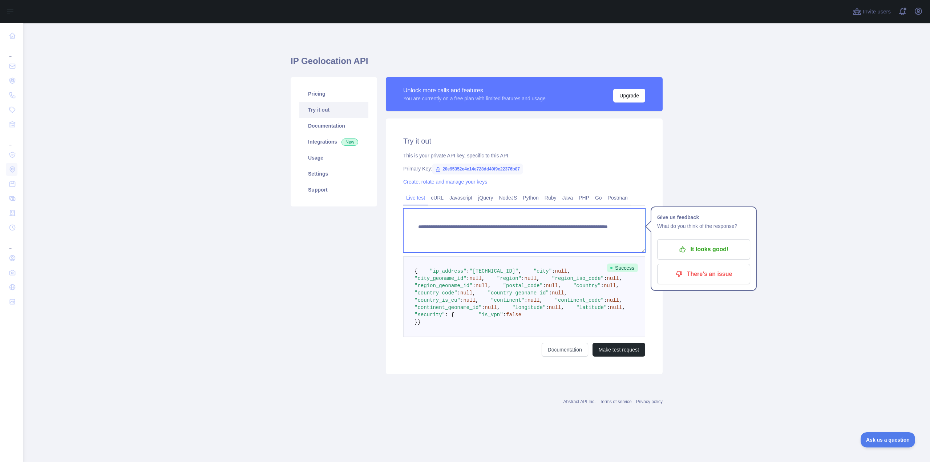
drag, startPoint x: 576, startPoint y: 226, endPoint x: 553, endPoint y: 227, distance: 22.9
click at [553, 227] on textarea "**********" at bounding box center [524, 230] width 242 height 44
paste textarea "******"
type textarea "**********"
click at [625, 356] on button "Make test request" at bounding box center [618, 349] width 53 height 14
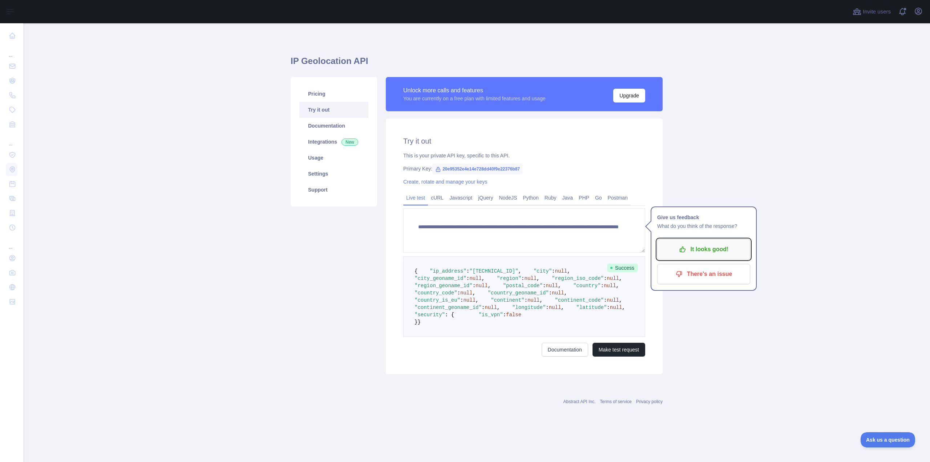
click at [707, 255] on p "It looks good!" at bounding box center [703, 249] width 82 height 12
click at [595, 197] on link "Go" at bounding box center [598, 198] width 13 height 12
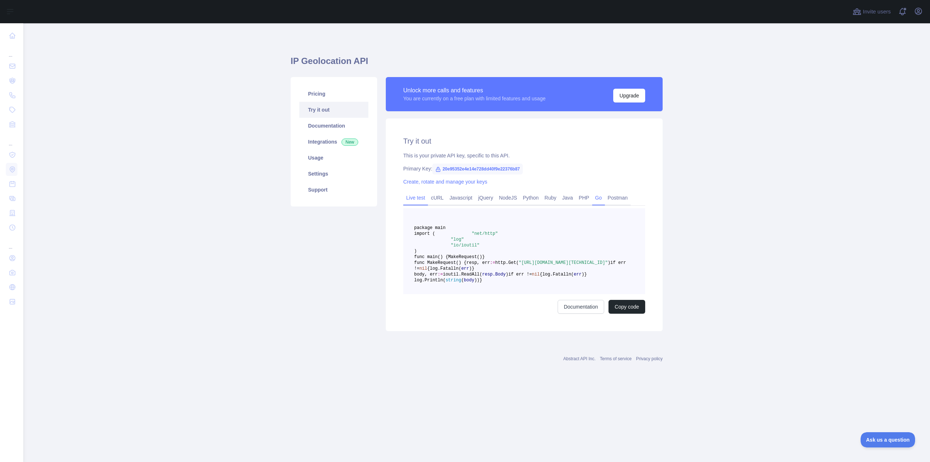
click at [408, 199] on link "Live test" at bounding box center [415, 198] width 25 height 12
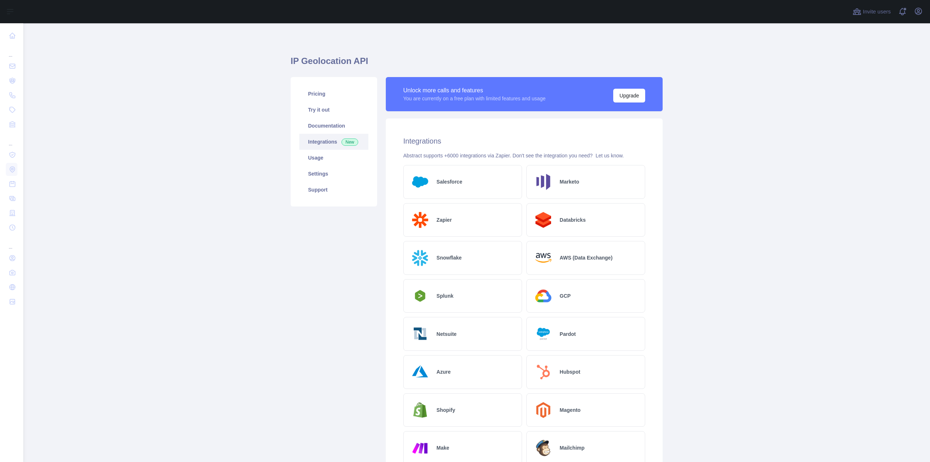
click at [575, 260] on h2 "AWS (Data Exchange)" at bounding box center [586, 257] width 53 height 7
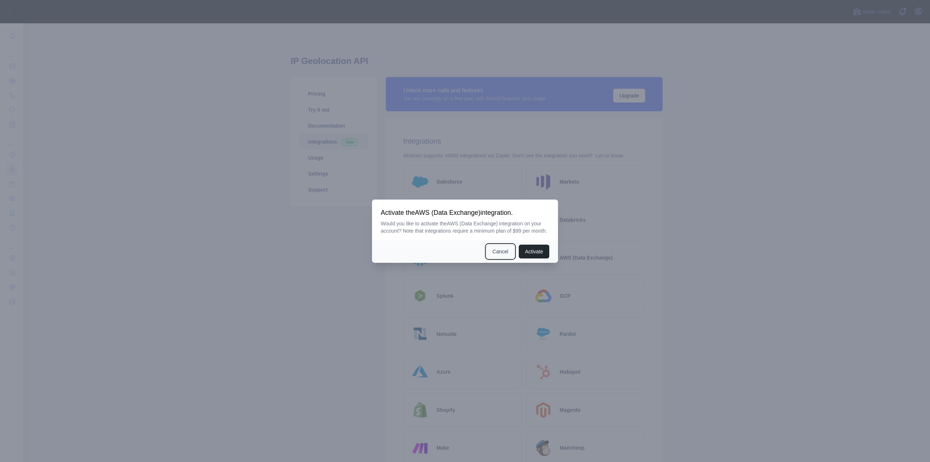
click at [503, 255] on button "Cancel" at bounding box center [500, 251] width 28 height 14
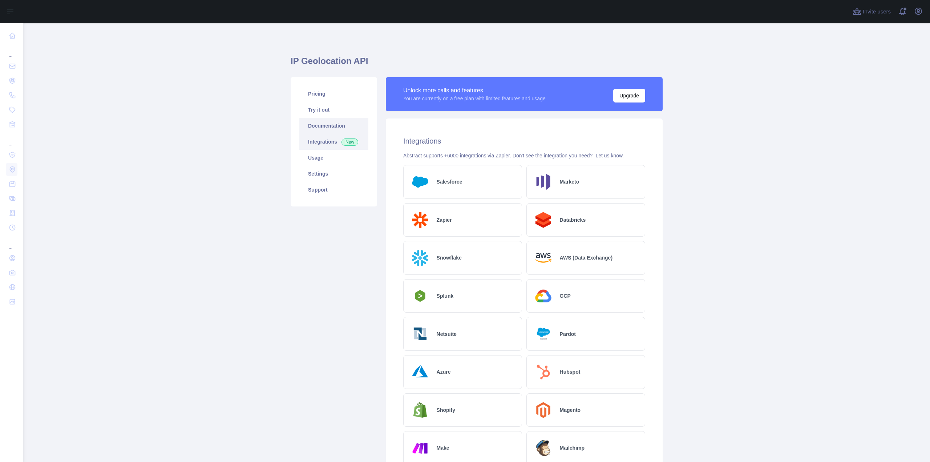
click at [321, 122] on link "Documentation" at bounding box center [333, 126] width 69 height 16
click at [330, 98] on link "Pricing" at bounding box center [333, 94] width 69 height 16
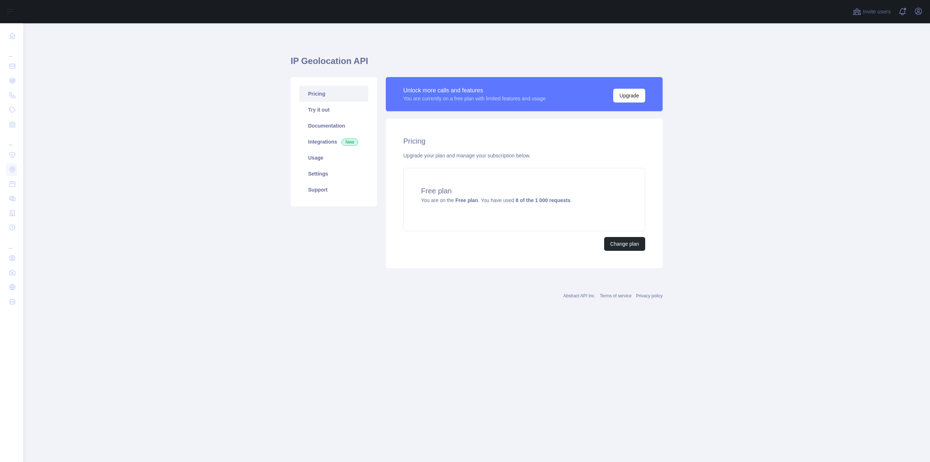
click at [324, 101] on link "Pricing" at bounding box center [333, 94] width 69 height 16
click at [327, 107] on link "Try it out" at bounding box center [333, 110] width 69 height 16
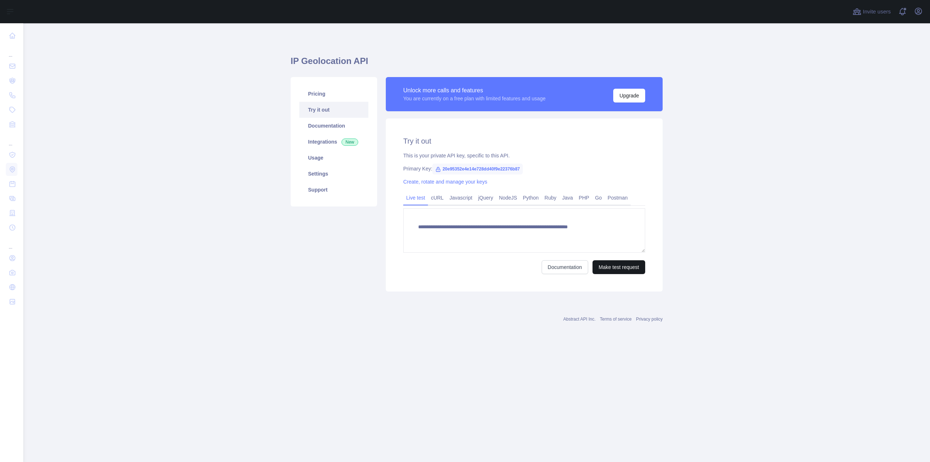
type textarea "**********"
click at [615, 267] on button "Make test request" at bounding box center [618, 267] width 53 height 14
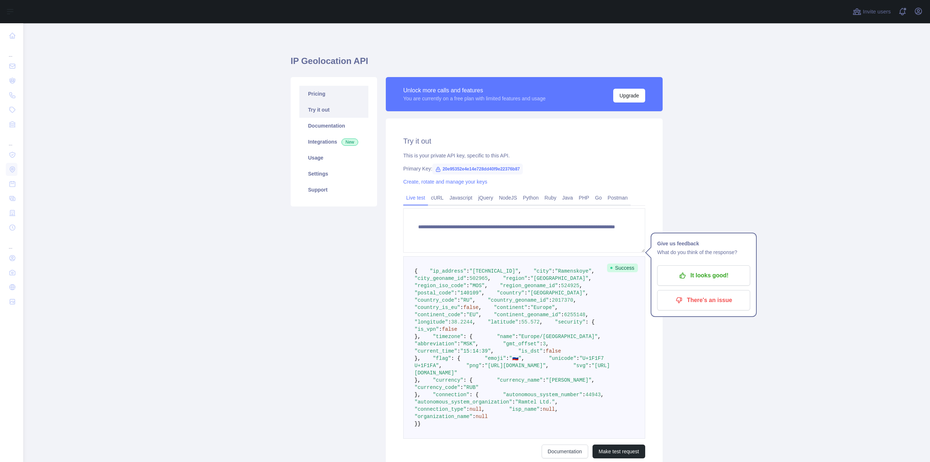
click at [332, 99] on link "Pricing" at bounding box center [333, 94] width 69 height 16
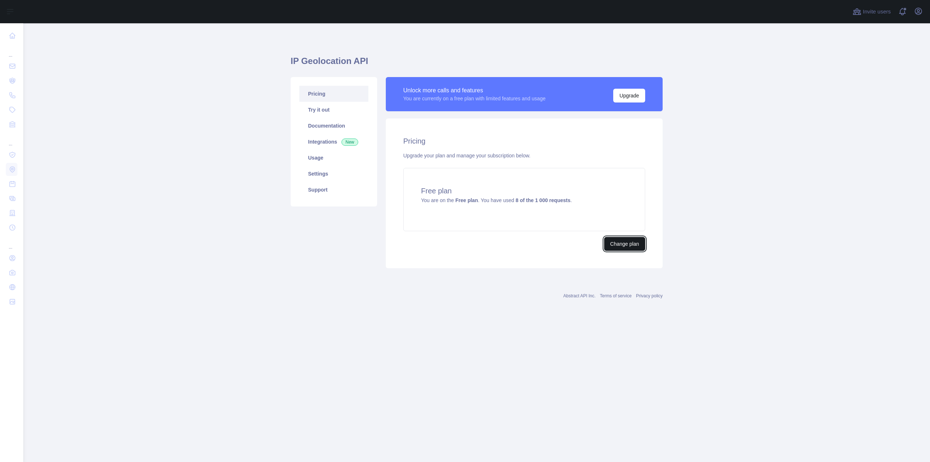
click at [627, 245] on button "Change plan" at bounding box center [624, 244] width 41 height 14
click at [617, 245] on button "Change plan" at bounding box center [624, 244] width 41 height 14
click at [348, 115] on link "Try it out" at bounding box center [333, 110] width 69 height 16
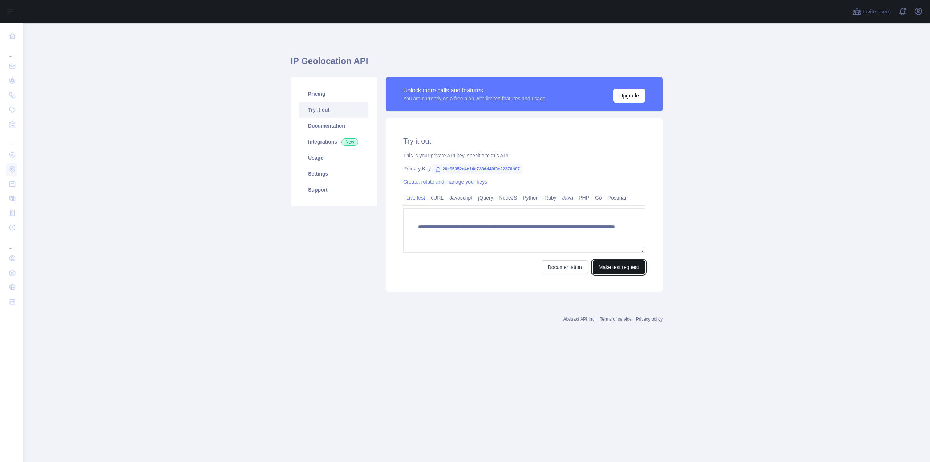
click at [616, 269] on button "Make test request" at bounding box center [618, 267] width 53 height 14
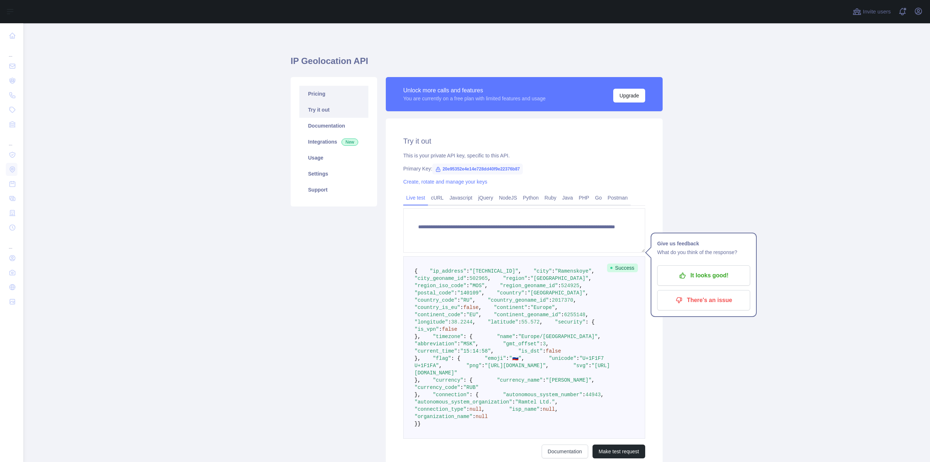
click at [325, 96] on link "Pricing" at bounding box center [333, 94] width 69 height 16
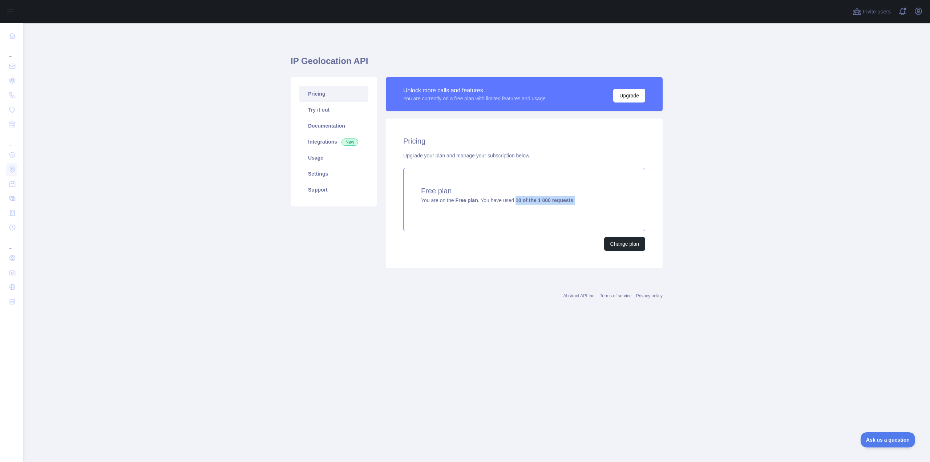
drag, startPoint x: 512, startPoint y: 200, endPoint x: 575, endPoint y: 202, distance: 62.5
click at [575, 202] on div "Free plan You are on the Free plan . You have used 10 of the 1 000 requests ." at bounding box center [524, 199] width 242 height 63
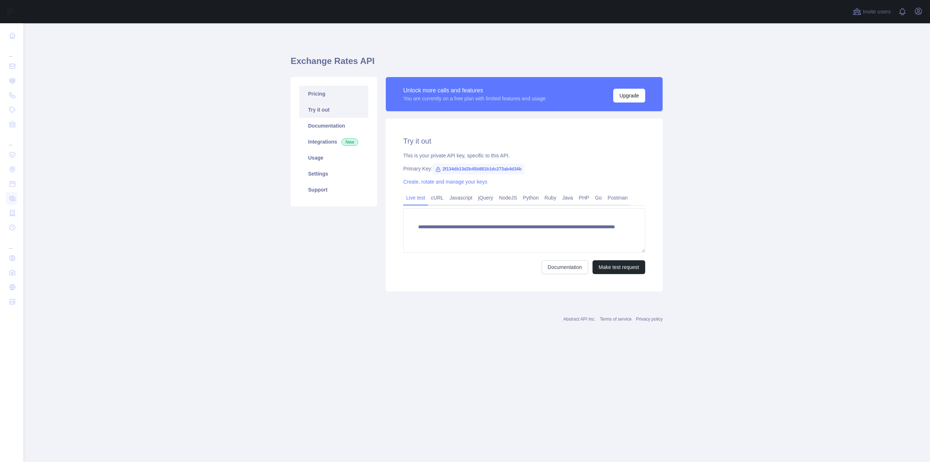
click at [345, 92] on link "Pricing" at bounding box center [333, 94] width 69 height 16
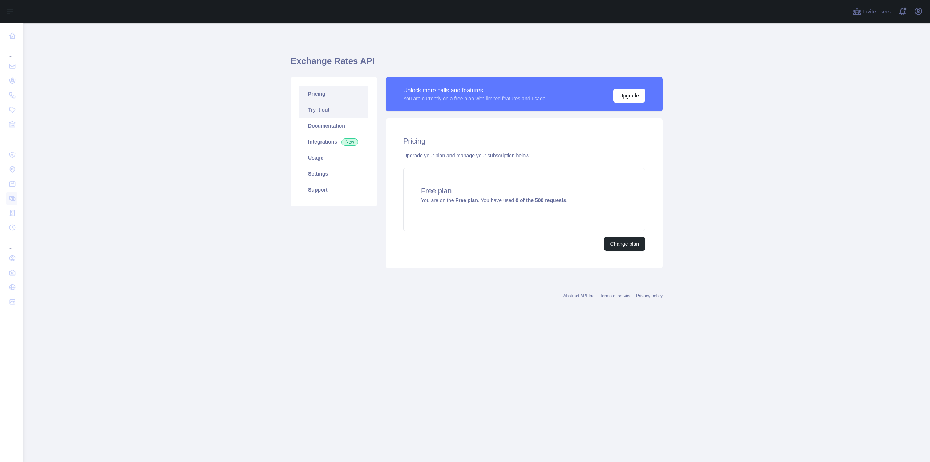
click at [342, 113] on link "Try it out" at bounding box center [333, 110] width 69 height 16
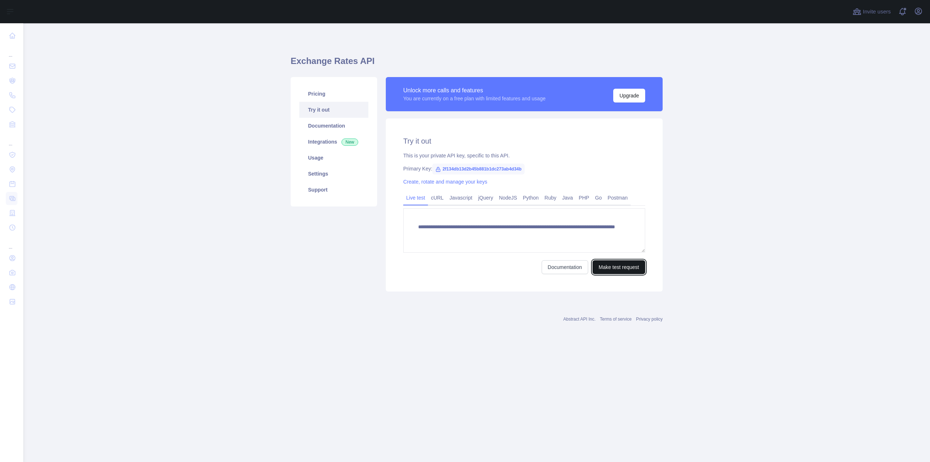
click at [621, 270] on button "Make test request" at bounding box center [618, 267] width 53 height 14
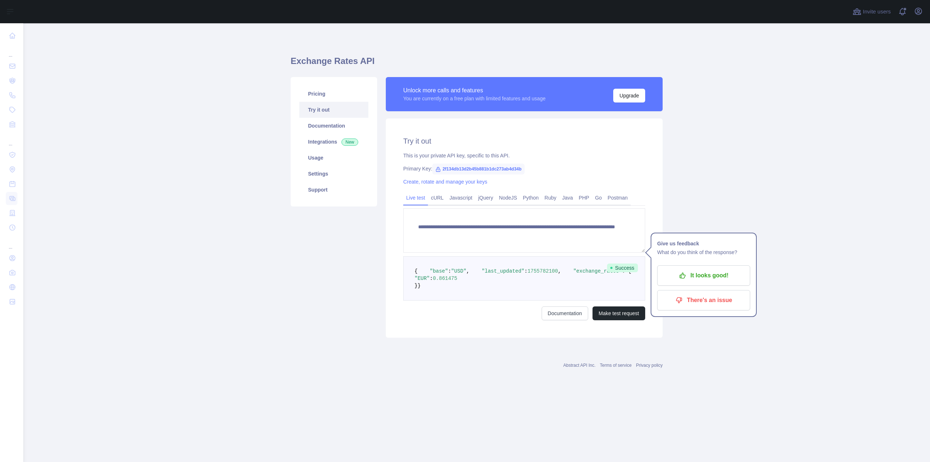
click at [458, 274] on span ""USD"" at bounding box center [458, 271] width 15 height 6
click at [575, 236] on textarea "**********" at bounding box center [524, 230] width 242 height 44
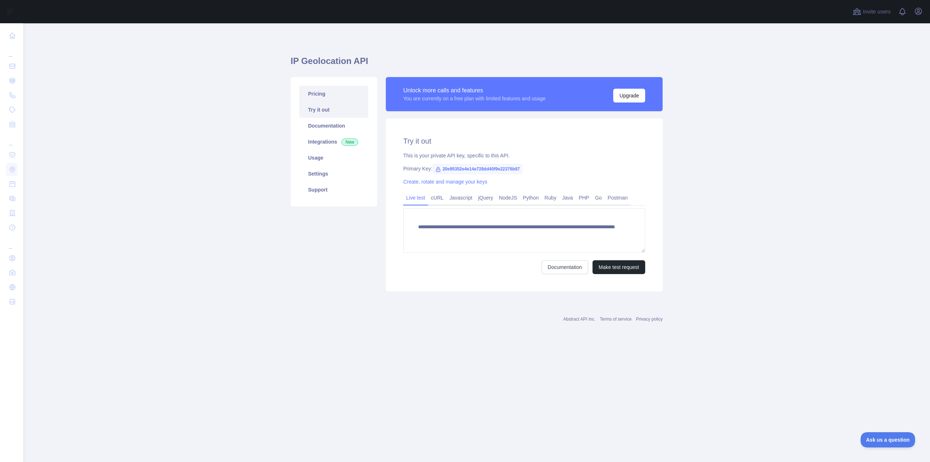
click at [311, 91] on link "Pricing" at bounding box center [333, 94] width 69 height 16
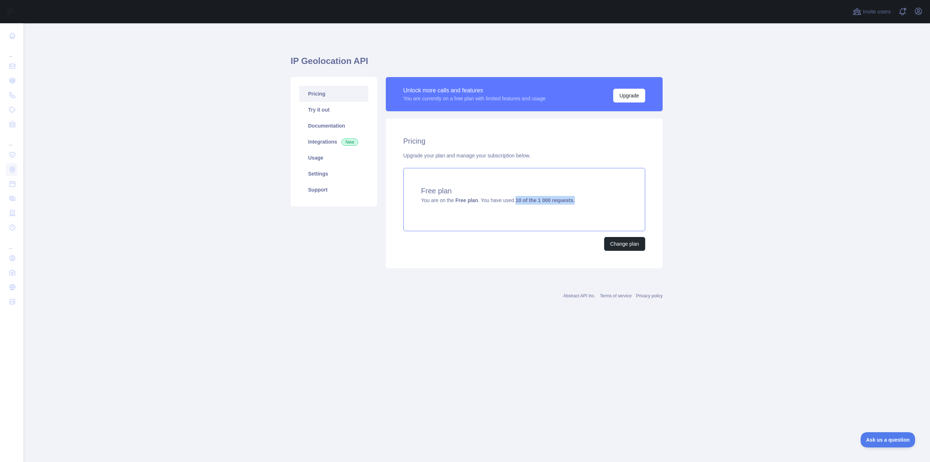
drag, startPoint x: 514, startPoint y: 203, endPoint x: 577, endPoint y: 203, distance: 63.2
click at [577, 203] on div "Free plan You are on the Free plan . You have used 10 of the 1 000 requests ." at bounding box center [524, 199] width 242 height 63
